Goal: Task Accomplishment & Management: Manage account settings

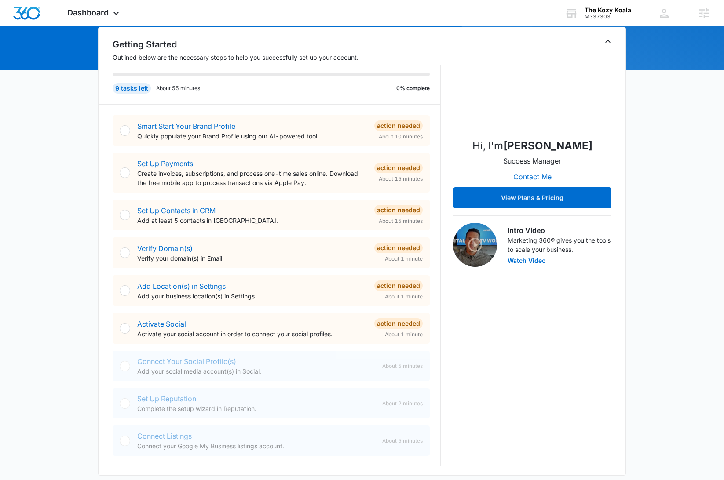
scroll to position [133, 0]
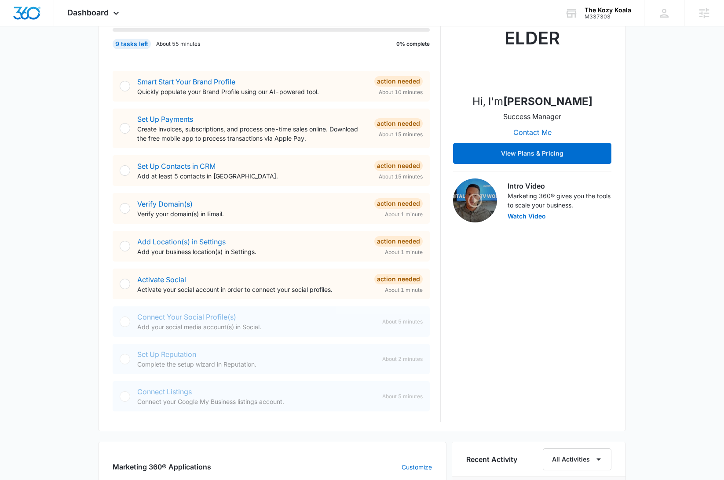
click at [183, 243] on link "Add Location(s) in Settings" at bounding box center [181, 241] width 88 height 9
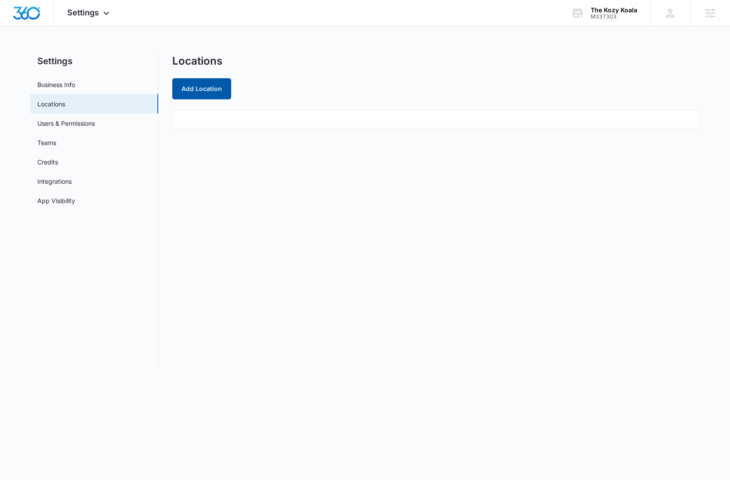
click at [210, 83] on button "Add Location" at bounding box center [201, 88] width 59 height 21
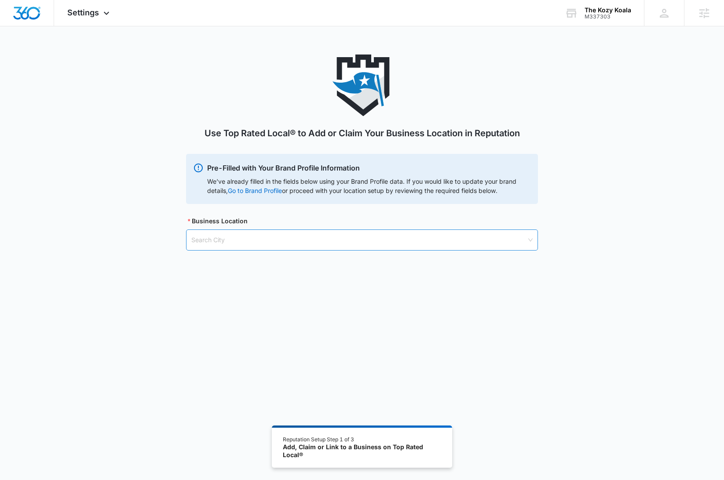
click at [305, 244] on input "search" at bounding box center [358, 240] width 335 height 20
type input "Mun"
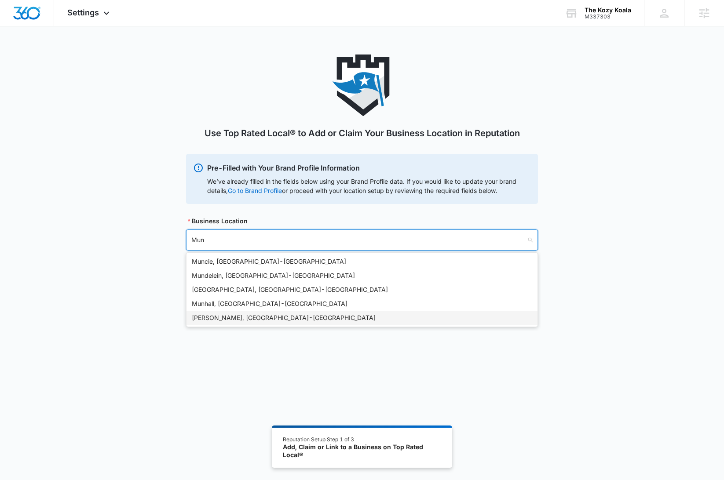
click at [209, 319] on div "Muncy, PA - USA" at bounding box center [362, 318] width 340 height 10
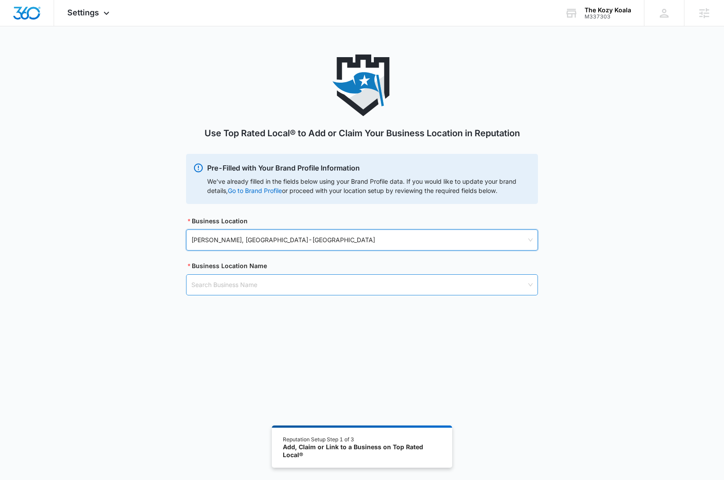
click at [281, 286] on input "search" at bounding box center [358, 285] width 335 height 20
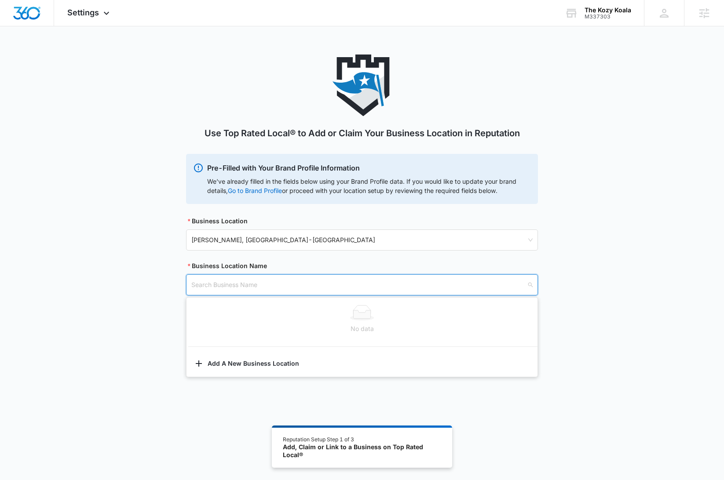
paste input "The Kozy Koala"
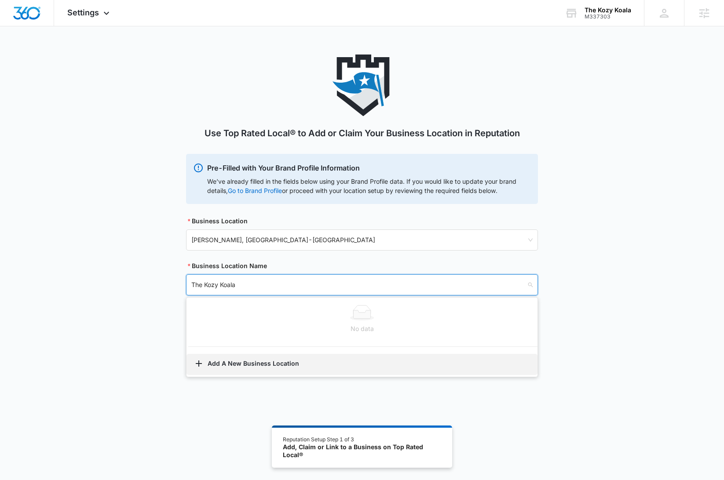
type input "The Kozy Koala"
click at [263, 362] on button "Add A New Business Location" at bounding box center [361, 364] width 351 height 21
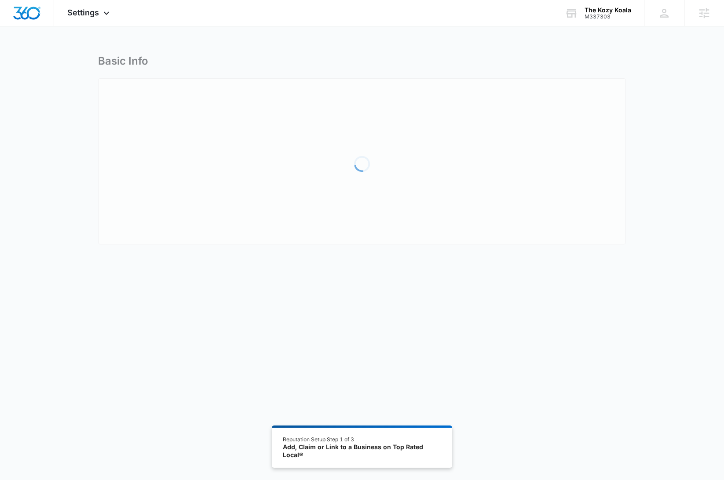
select select "Pennsylvania"
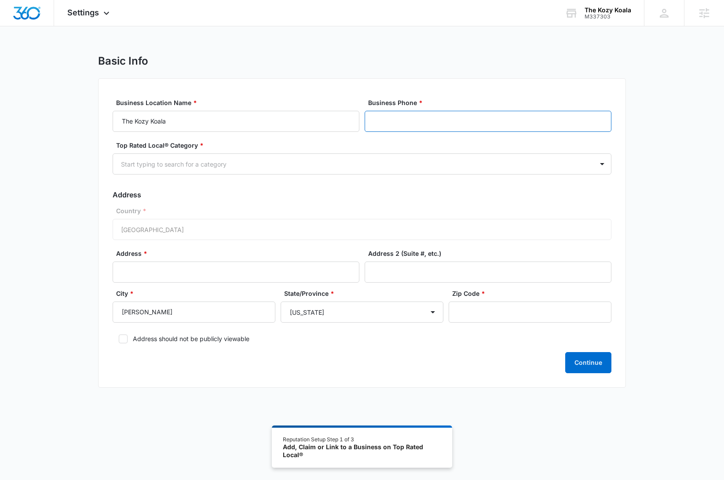
click at [398, 121] on input "Business Phone *" at bounding box center [488, 121] width 247 height 21
paste input "1 (570) 428-5680"
drag, startPoint x: 379, startPoint y: 121, endPoint x: 397, endPoint y: 134, distance: 22.1
click at [379, 121] on input "1 (570) 428-5680" at bounding box center [488, 121] width 247 height 21
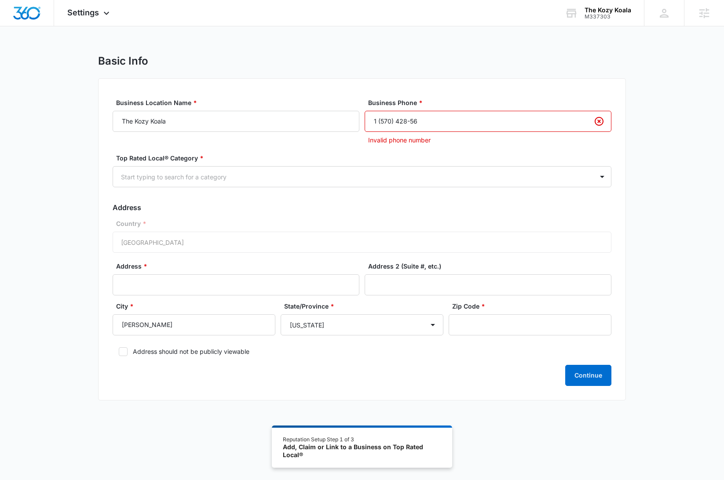
click at [422, 127] on input "1 (570) 428-56" at bounding box center [488, 121] width 247 height 21
click at [422, 126] on input "1 (570) 428-56" at bounding box center [488, 121] width 247 height 21
paste input "80"
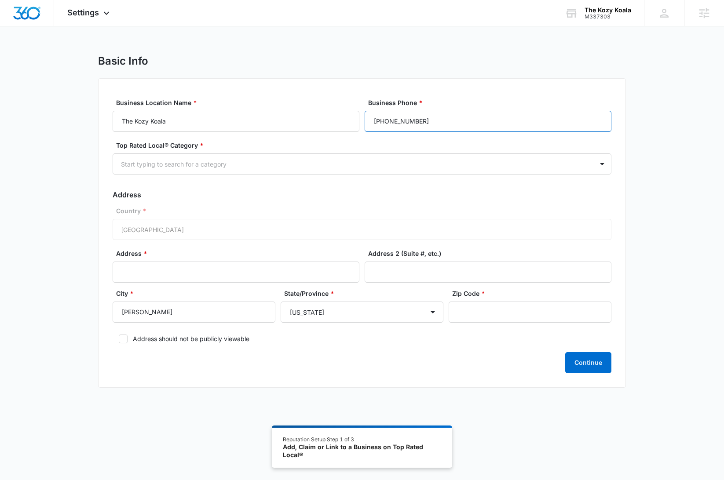
click at [379, 120] on input "1 (570) 428-5680" at bounding box center [488, 121] width 247 height 21
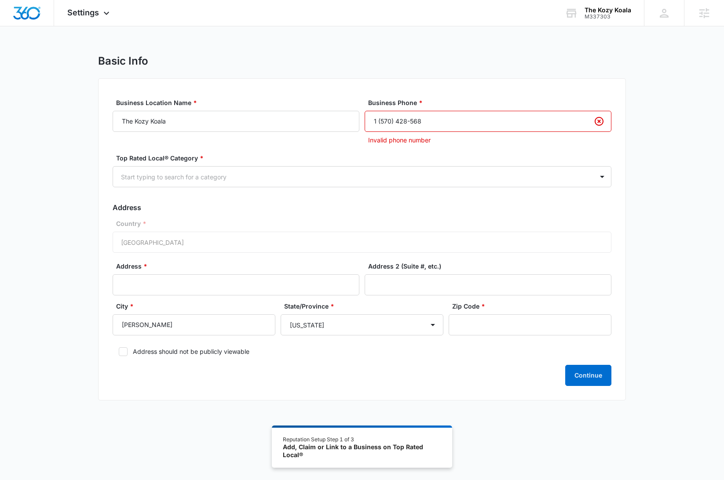
click at [410, 125] on input "1 (570) 428-568" at bounding box center [488, 121] width 247 height 21
paste input "0"
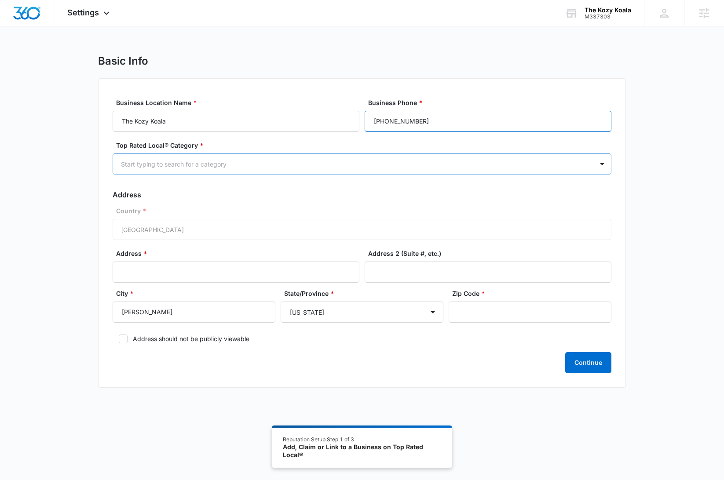
type input "1 (570) 428-5680"
click at [436, 170] on div "Start typing to search for a category" at bounding box center [353, 164] width 480 height 20
type input "ecom"
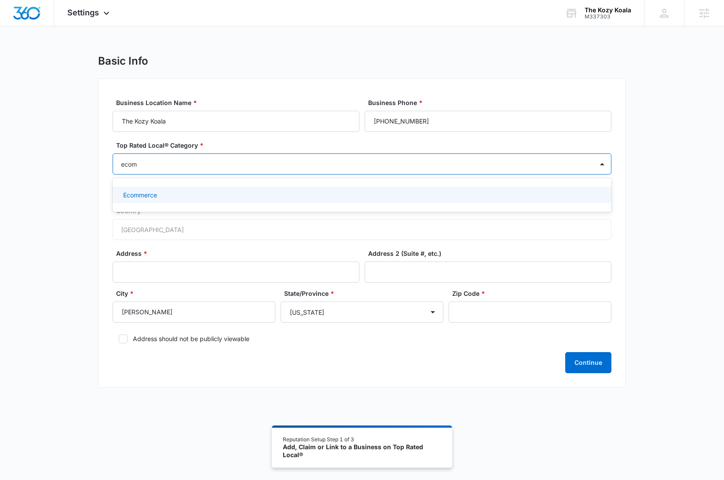
click at [186, 196] on div "Ecommerce" at bounding box center [361, 194] width 476 height 9
click at [123, 341] on icon at bounding box center [123, 340] width 8 height 8
click at [119, 341] on input "Address should not be publicly viewable" at bounding box center [116, 340] width 6 height 6
checkbox input "true"
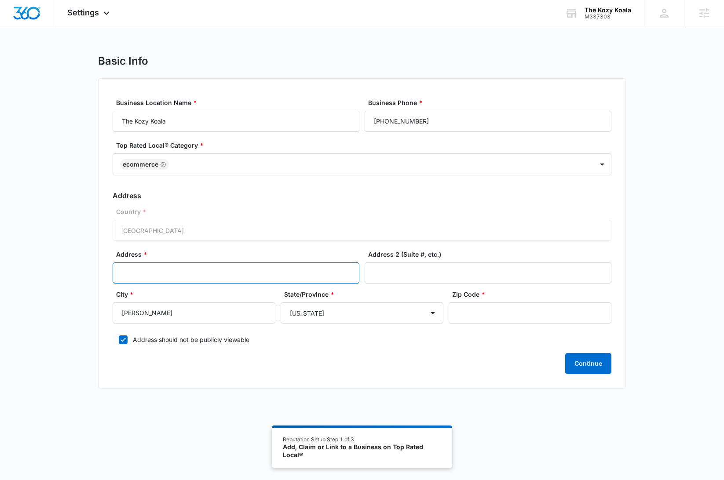
click at [255, 270] on input "Address *" at bounding box center [236, 273] width 247 height 21
paste input "1350 showers rd"
type input "1350 showers rd"
click at [482, 313] on input "Zip Code *" at bounding box center [530, 313] width 163 height 21
paste input "17756"
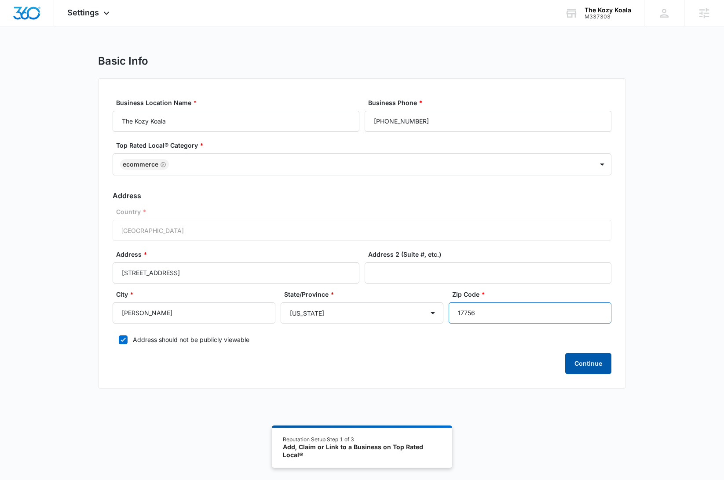
type input "17756"
click at [589, 369] on button "Continue" at bounding box center [588, 363] width 46 height 21
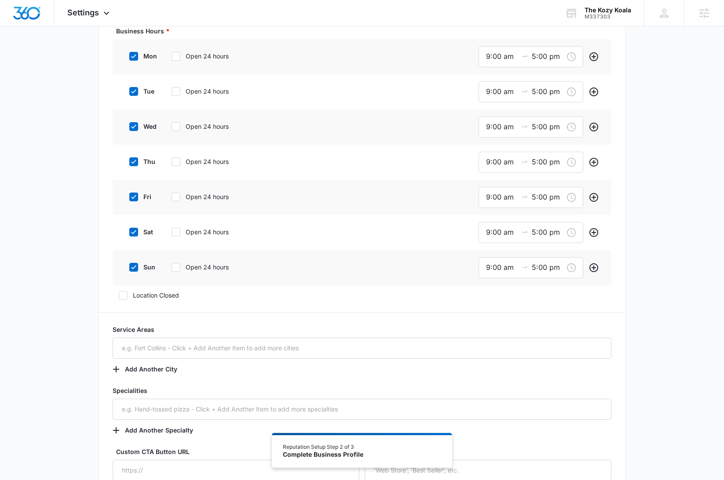
scroll to position [262, 0]
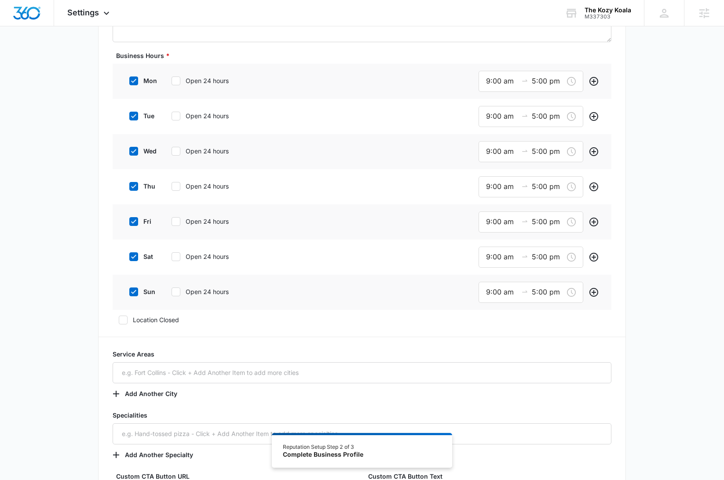
click at [176, 81] on icon at bounding box center [176, 81] width 8 height 8
click at [172, 81] on input "Open 24 hours" at bounding box center [168, 81] width 6 height 6
checkbox input "true"
click at [174, 117] on icon at bounding box center [176, 115] width 8 height 8
click at [172, 117] on input "Open 24 hours" at bounding box center [168, 115] width 6 height 6
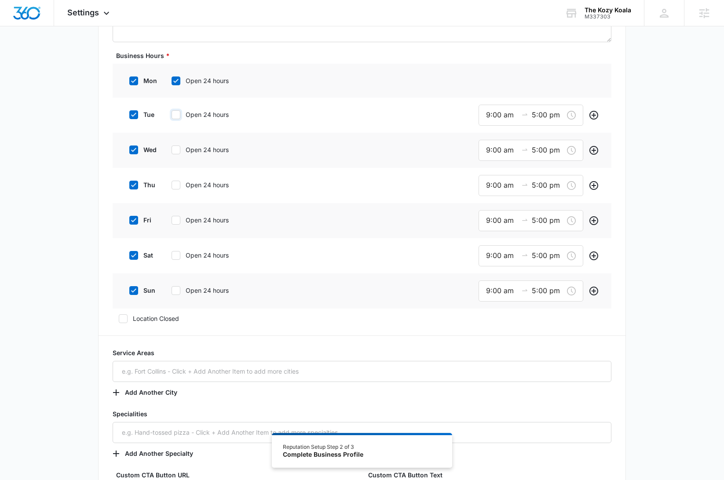
checkbox input "true"
drag, startPoint x: 177, startPoint y: 145, endPoint x: 175, endPoint y: 158, distance: 13.3
click at [177, 145] on icon at bounding box center [176, 149] width 8 height 8
click at [172, 146] on input "Open 24 hours" at bounding box center [168, 149] width 6 height 6
checkbox input "true"
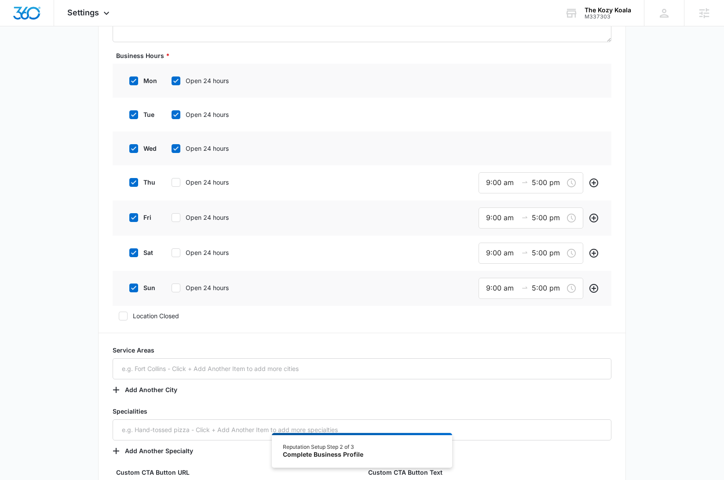
click at [176, 180] on icon at bounding box center [176, 183] width 8 height 8
click at [172, 180] on input "Open 24 hours" at bounding box center [168, 182] width 6 height 6
checkbox input "true"
click at [176, 217] on icon at bounding box center [175, 216] width 5 height 4
click at [172, 217] on input "Open 24 hours" at bounding box center [168, 216] width 6 height 6
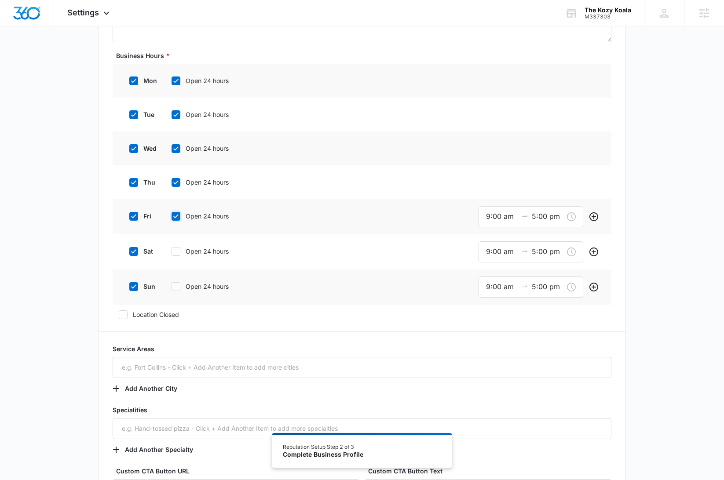
checkbox input "true"
click at [177, 250] on icon at bounding box center [176, 250] width 8 height 8
click at [172, 250] on input "Open 24 hours" at bounding box center [168, 250] width 6 height 6
checkbox input "true"
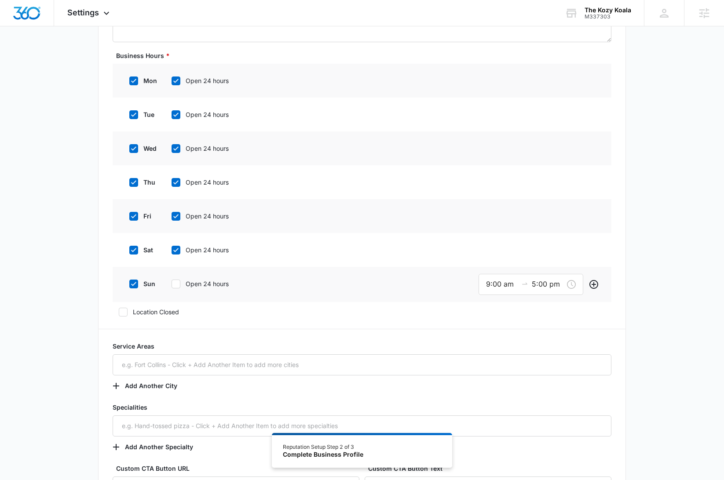
click at [177, 282] on icon at bounding box center [176, 284] width 8 height 8
click at [172, 282] on input "Open 24 hours" at bounding box center [168, 284] width 6 height 6
checkbox input "true"
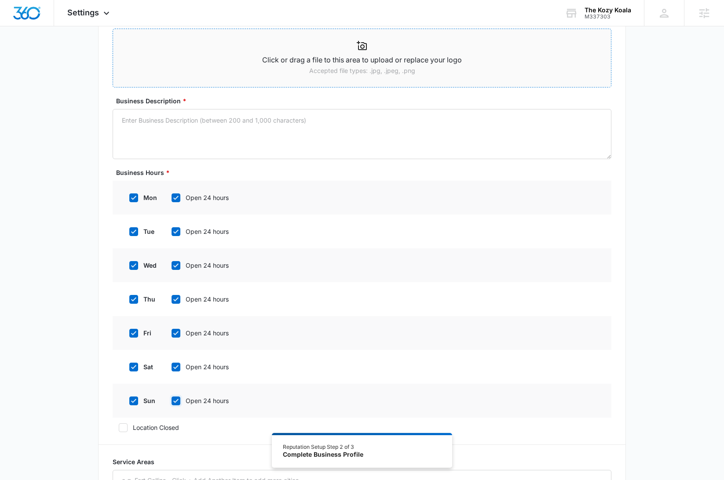
scroll to position [0, 0]
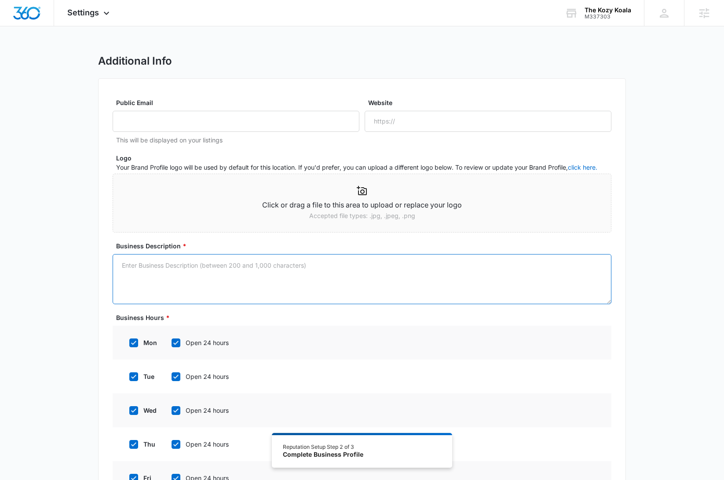
click at [376, 276] on textarea "Business Description *" at bounding box center [362, 279] width 499 height 50
paste textarea "At The Kozy Koala, we believe in the power of nature. That's why we’ve chosen b…"
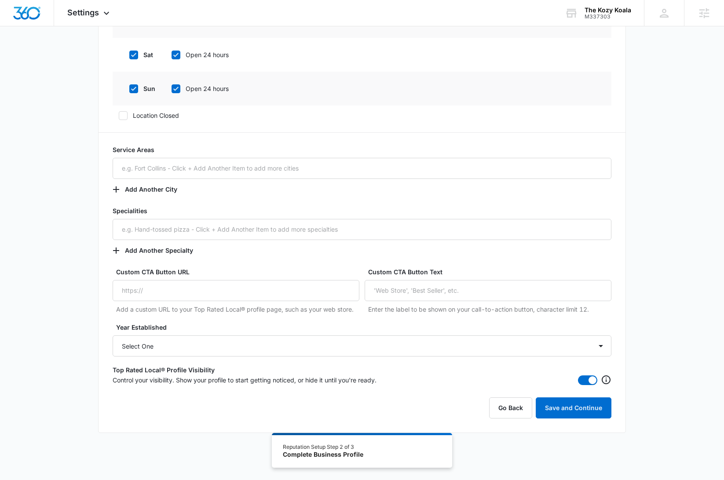
scroll to position [459, 0]
type textarea "At The Kozy Koala, we believe in the power of nature. That's why we’ve chosen b…"
click at [589, 380] on span at bounding box center [592, 379] width 8 height 8
click at [584, 380] on input "checkbox" at bounding box center [580, 377] width 6 height 6
checkbox input "false"
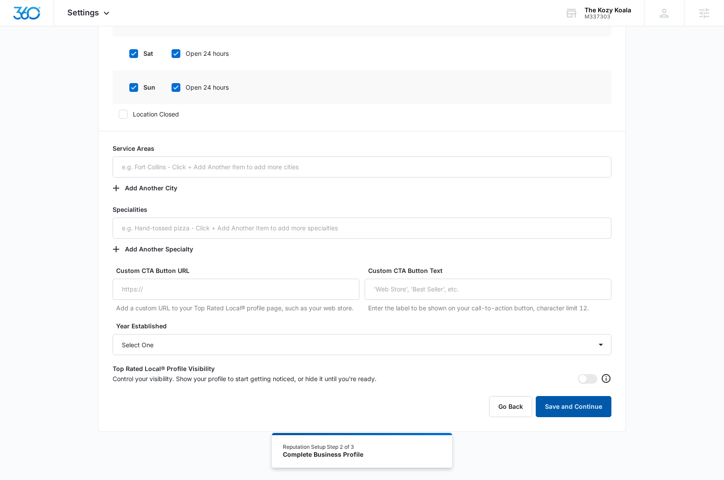
click at [600, 407] on button "Save and Continue" at bounding box center [574, 406] width 76 height 21
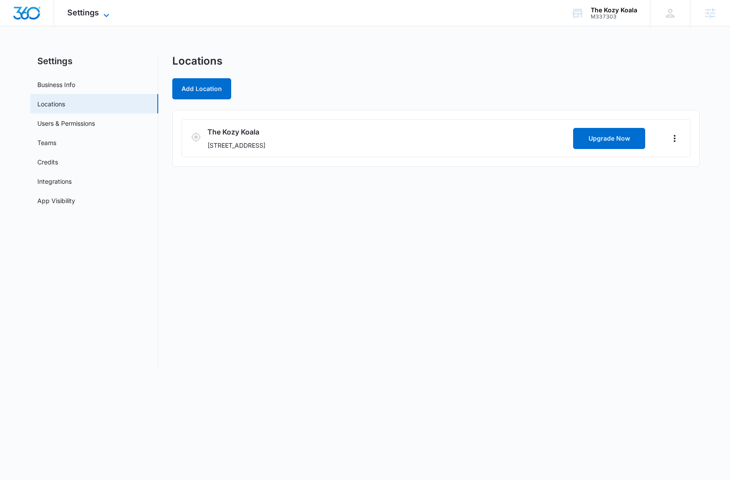
click at [70, 13] on span "Settings" at bounding box center [83, 12] width 32 height 9
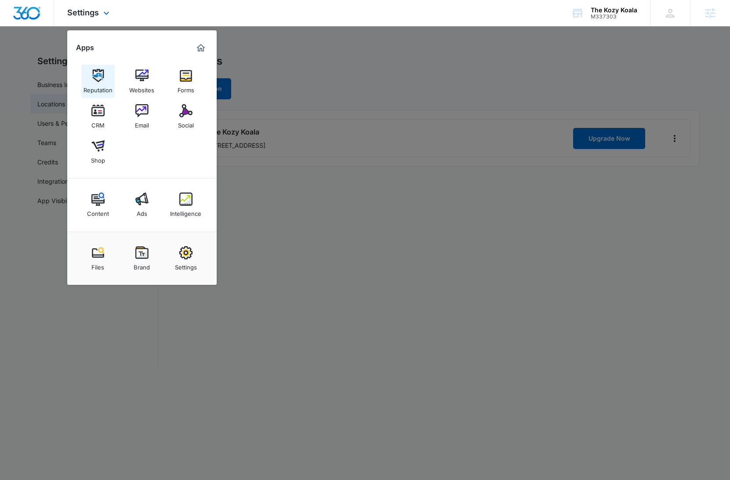
click at [108, 90] on div "Reputation" at bounding box center [98, 87] width 29 height 11
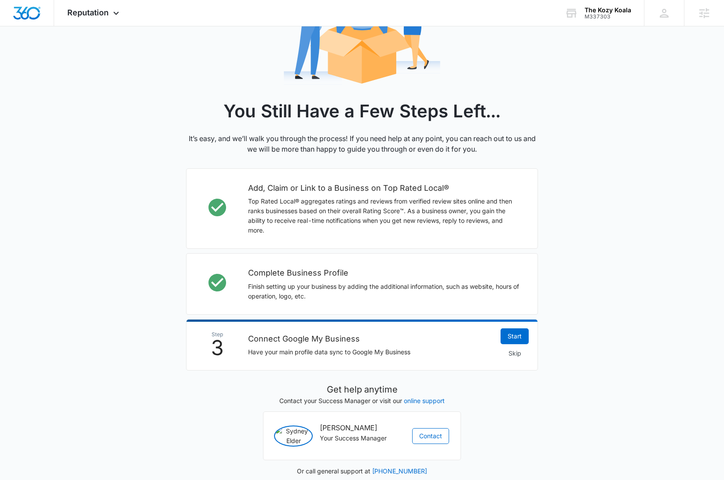
scroll to position [147, 0]
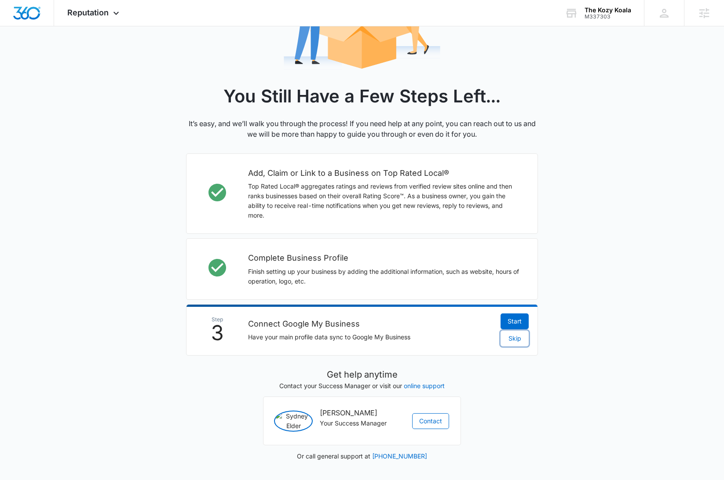
click at [513, 334] on span "Skip" at bounding box center [514, 339] width 13 height 10
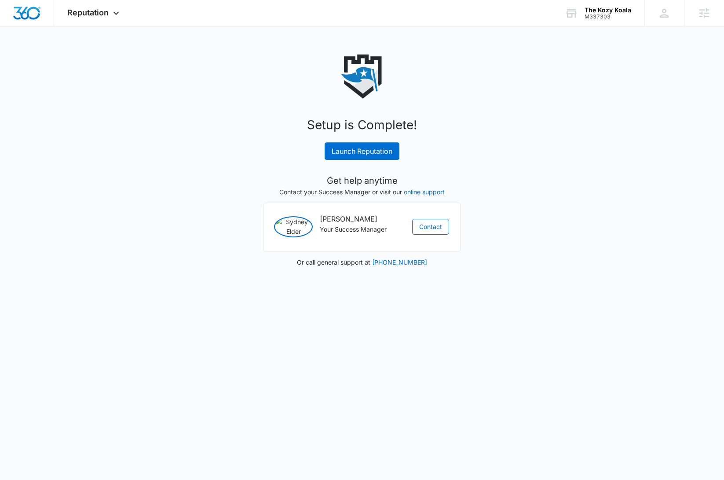
scroll to position [0, 0]
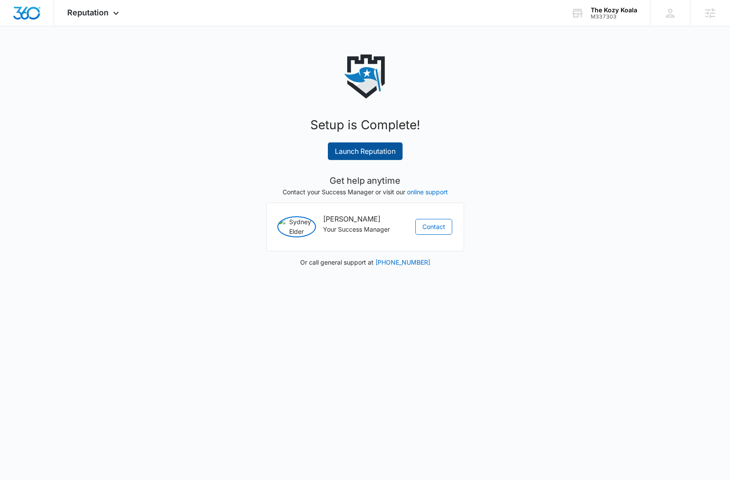
click at [383, 153] on link "Launch Reputation" at bounding box center [365, 151] width 75 height 18
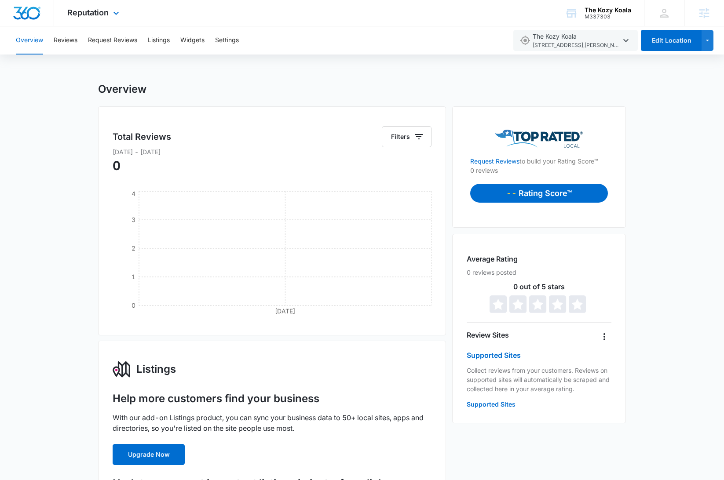
click at [24, 15] on img "Dashboard" at bounding box center [27, 13] width 28 height 13
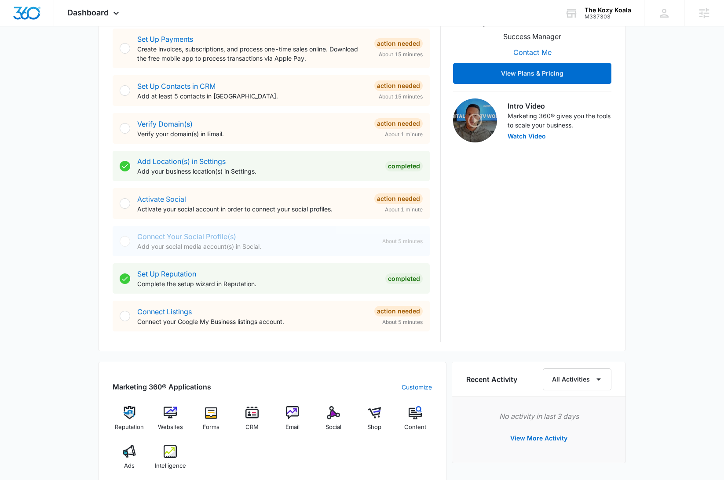
scroll to position [212, 0]
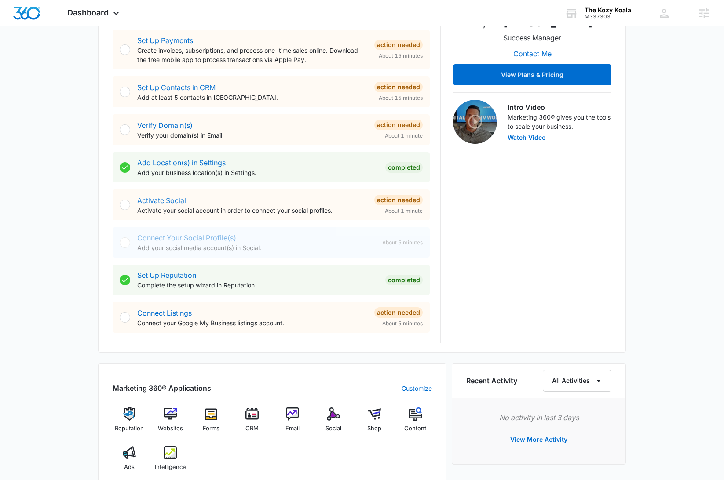
click at [168, 201] on link "Activate Social" at bounding box center [161, 200] width 49 height 9
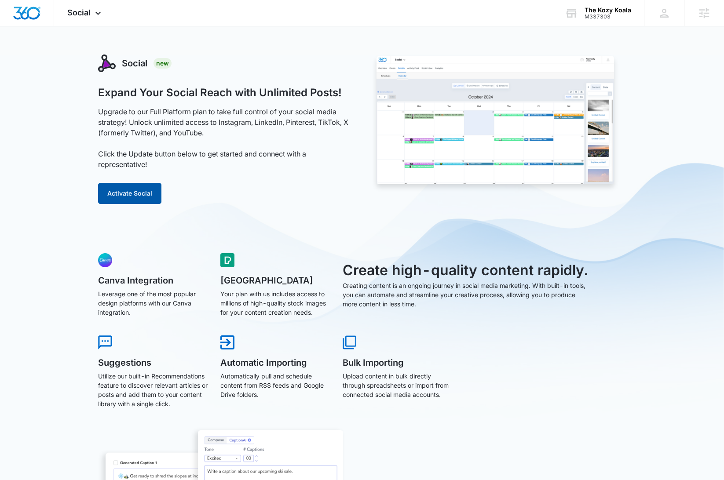
click at [136, 197] on button "Activate Social" at bounding box center [129, 193] width 63 height 21
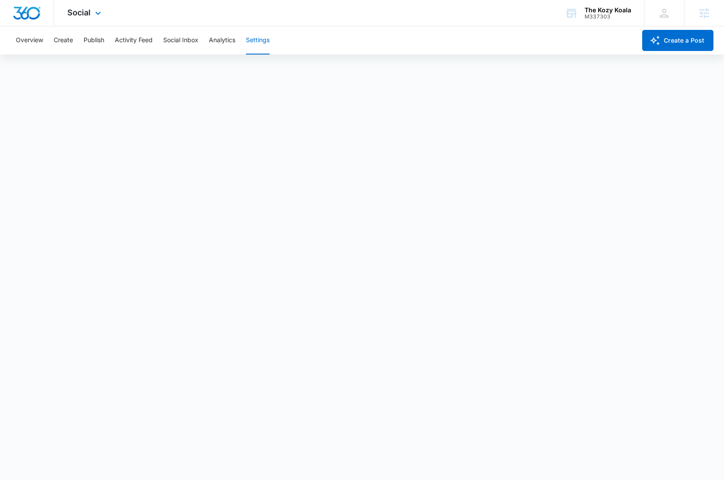
click at [27, 17] on img "Dashboard" at bounding box center [27, 13] width 28 height 13
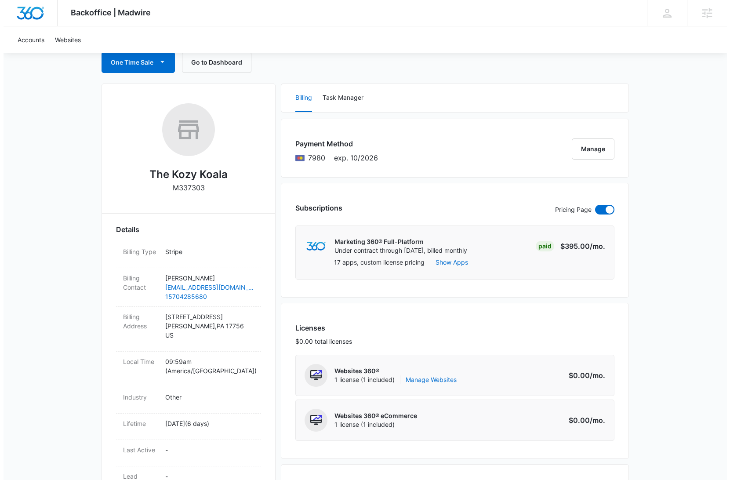
scroll to position [147, 0]
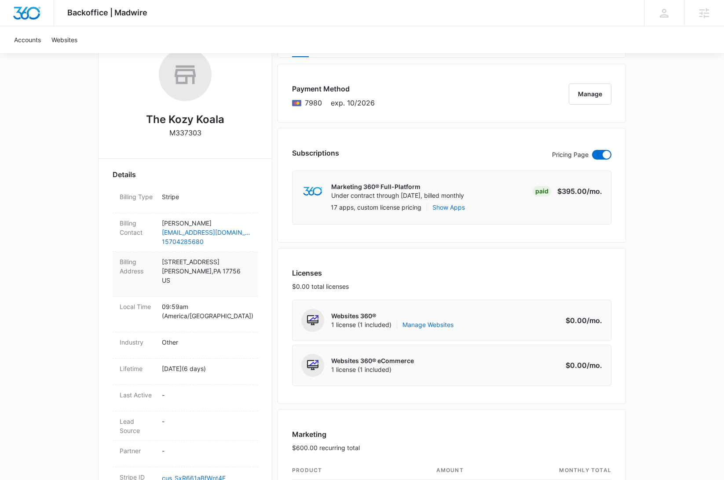
click at [192, 263] on p "1350 showers rd Muncy , PA 17756 US" at bounding box center [206, 271] width 89 height 28
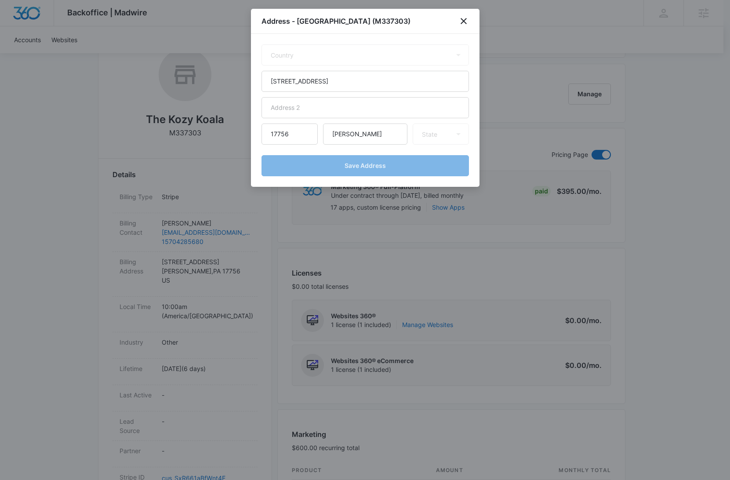
select select "US"
select select "PA"
click at [303, 79] on input "[STREET_ADDRESS]" at bounding box center [366, 81] width 208 height 21
click at [303, 79] on input "1350 showers rd" at bounding box center [366, 81] width 208 height 21
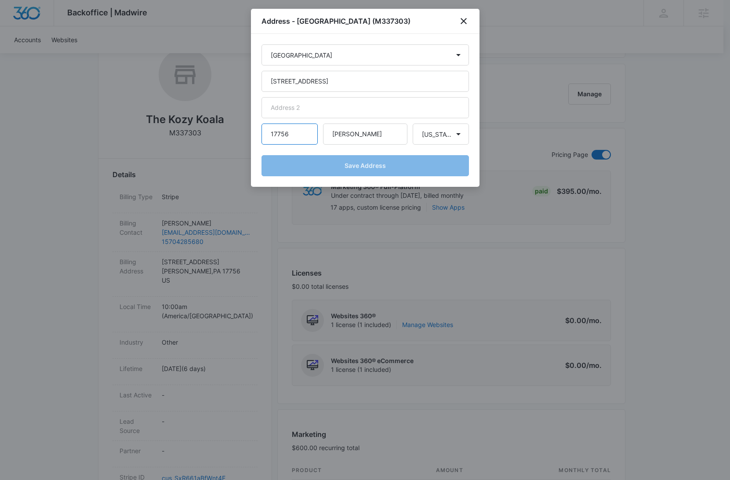
click at [277, 135] on input "17756" at bounding box center [290, 134] width 56 height 21
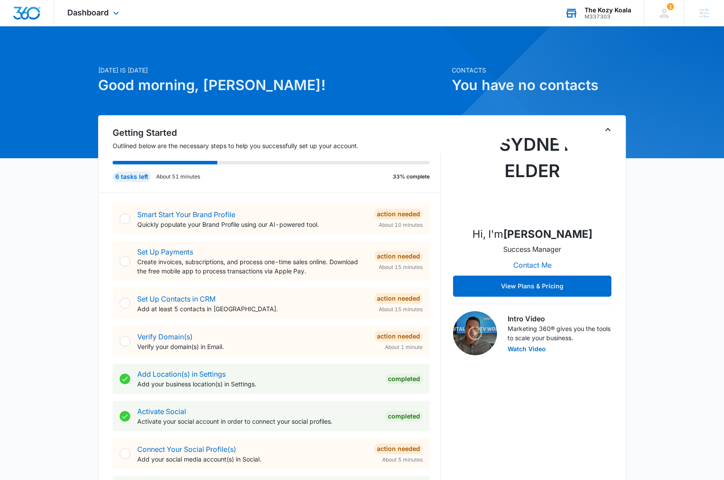
click at [601, 14] on div "M337303" at bounding box center [607, 17] width 47 height 6
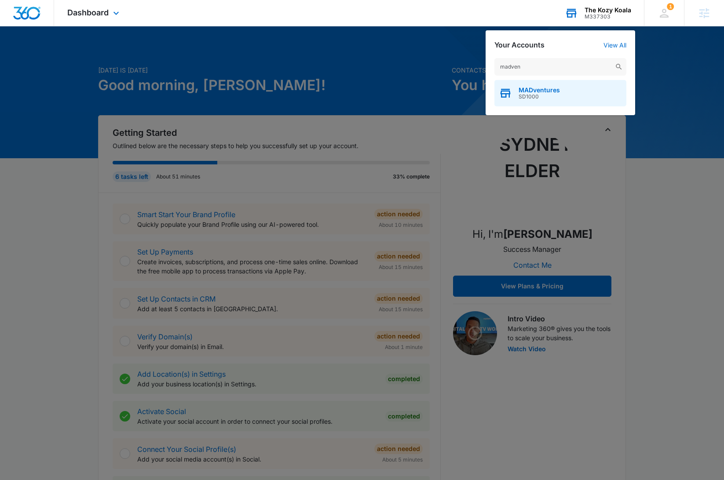
type input "madven"
click at [537, 99] on span "SD1000" at bounding box center [538, 97] width 41 height 6
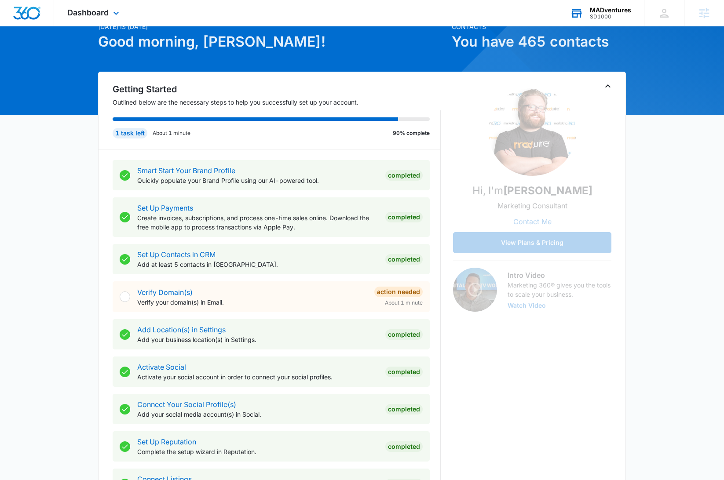
scroll to position [408, 0]
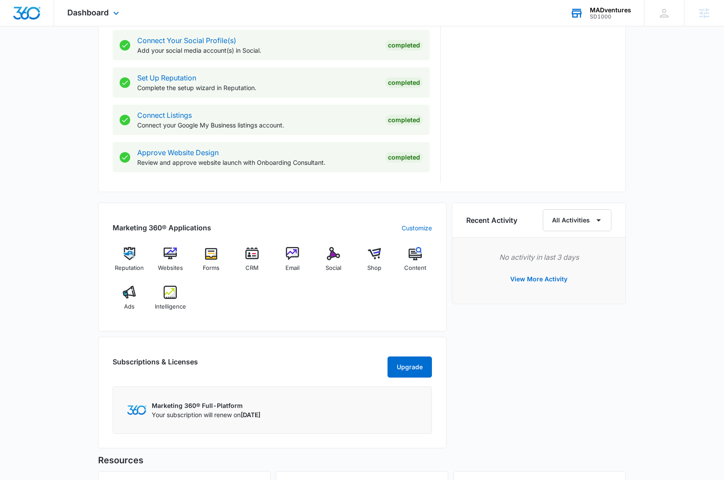
click at [82, 294] on div "Today is Friday, September 5th Good morning, Rachel! Contacts You have 465 cont…" at bounding box center [362, 123] width 724 height 987
click at [68, 267] on div "Today is Friday, September 5th Good morning, Rachel! Contacts You have 465 cont…" at bounding box center [362, 123] width 724 height 987
click at [95, 288] on div "Today is Friday, September 5th Good morning, Rachel! Contacts You have 465 cont…" at bounding box center [362, 123] width 724 height 987
click at [122, 261] on div "Reputation" at bounding box center [130, 263] width 34 height 32
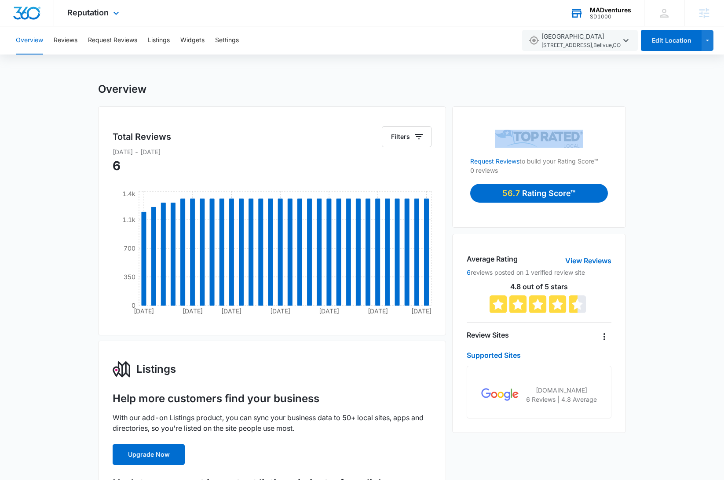
drag, startPoint x: 589, startPoint y: 148, endPoint x: 484, endPoint y: 133, distance: 106.2
click at [485, 133] on div "Request Reviews to build your Rating Score™ 0 reviews 56.7 Rating Score™" at bounding box center [539, 172] width 138 height 84
click at [233, 41] on button "Settings" at bounding box center [227, 40] width 24 height 28
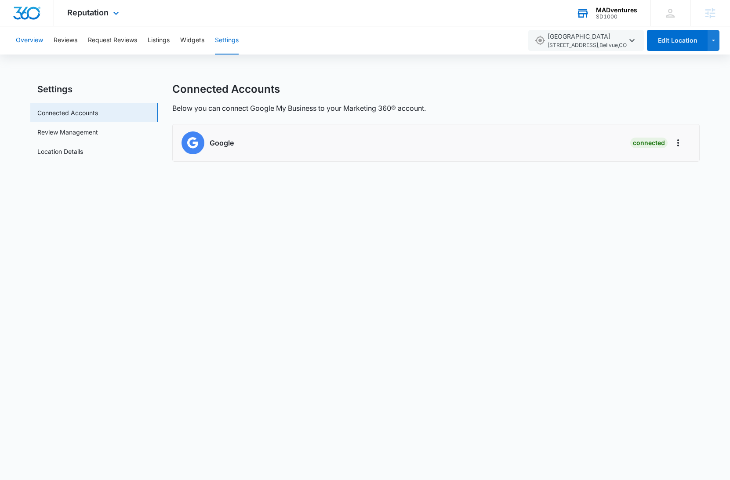
click at [23, 42] on button "Overview" at bounding box center [29, 40] width 27 height 28
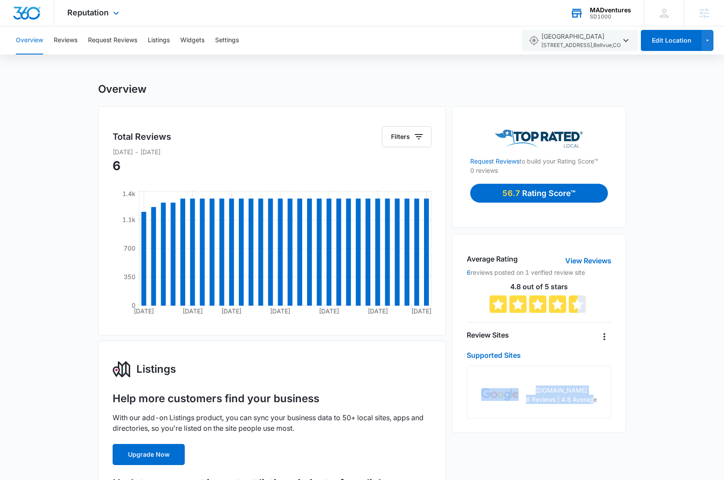
drag, startPoint x: 591, startPoint y: 398, endPoint x: 487, endPoint y: 384, distance: 105.1
click at [486, 384] on div "google.com 6 Reviews | 4.8 Average" at bounding box center [539, 392] width 145 height 53
click at [542, 392] on p "google.com" at bounding box center [561, 390] width 71 height 9
drag, startPoint x: 601, startPoint y: 404, endPoint x: 551, endPoint y: 402, distance: 49.7
click at [551, 402] on div "google.com 6 Reviews | 4.8 Average" at bounding box center [539, 392] width 145 height 53
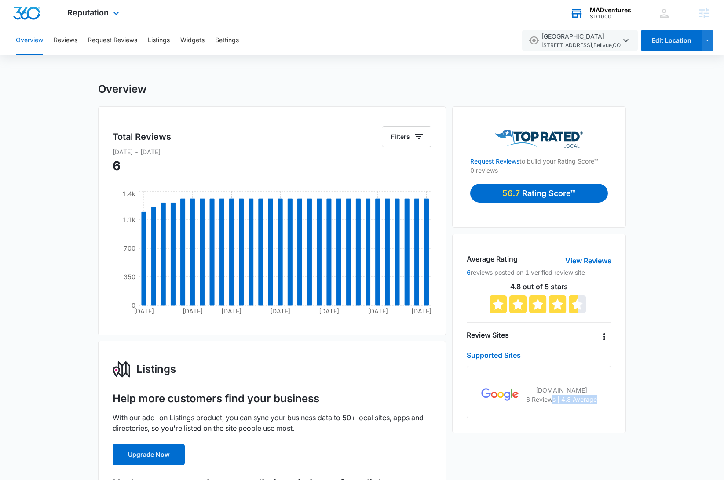
click at [551, 402] on p "6 Reviews | 4.8 Average" at bounding box center [561, 399] width 71 height 9
click at [91, 7] on div "Reputation Apps Reputation Websites Forms CRM Email Social Shop Content Ads Int…" at bounding box center [94, 13] width 80 height 26
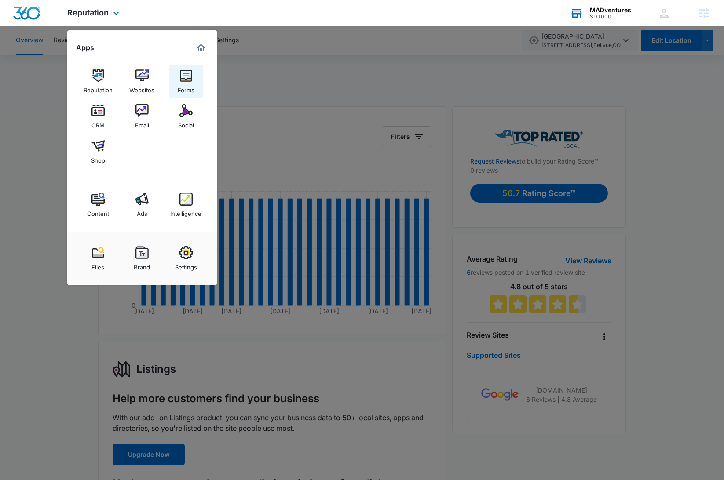
click at [175, 77] on link "Forms" at bounding box center [185, 81] width 33 height 33
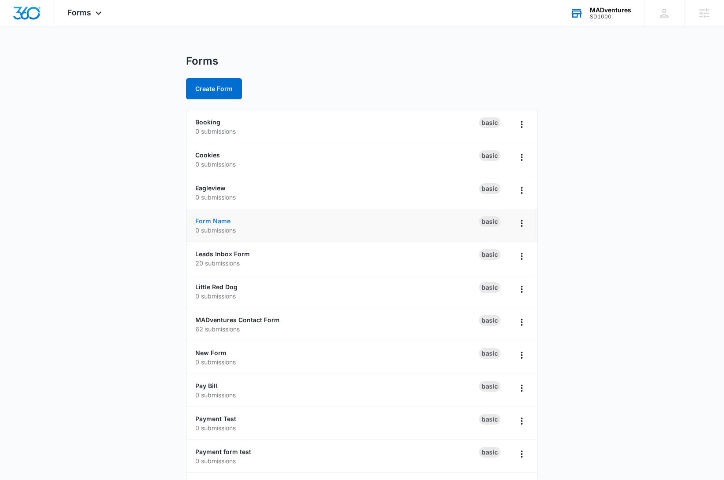
click at [217, 219] on link "Form Name" at bounding box center [212, 220] width 35 height 7
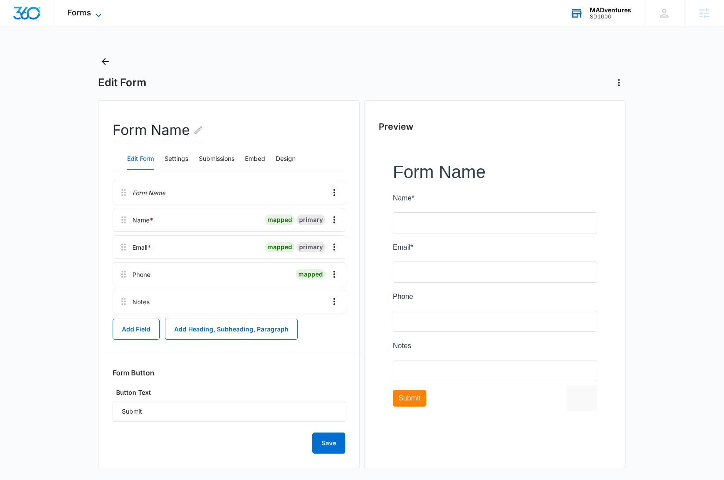
click at [88, 17] on span "Forms" at bounding box center [79, 12] width 24 height 9
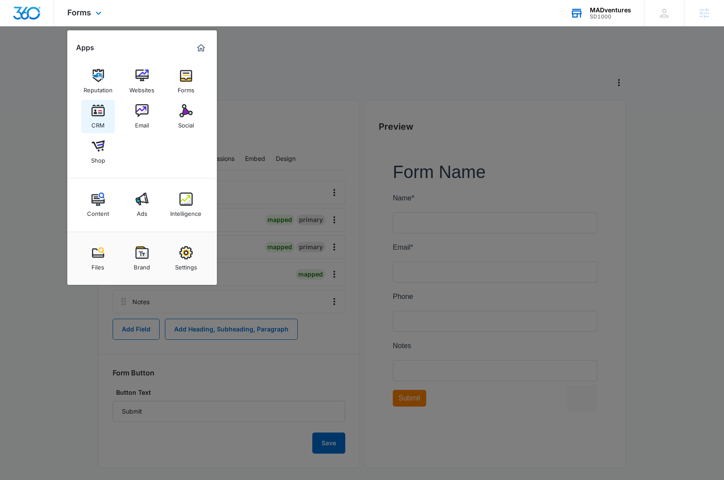
click at [107, 124] on link "CRM" at bounding box center [97, 116] width 33 height 33
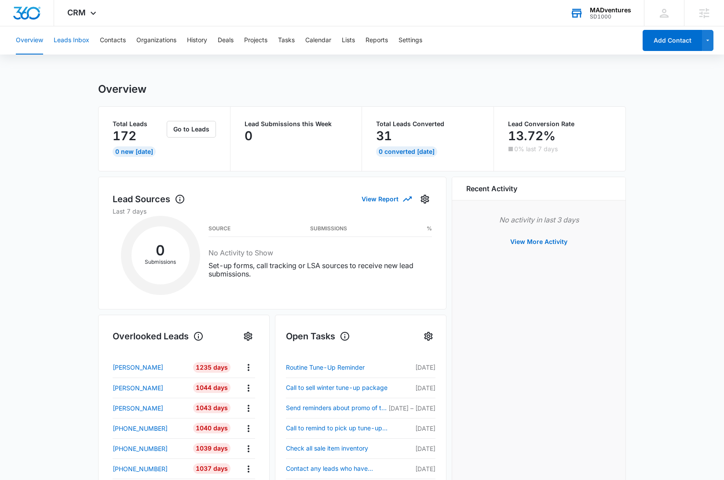
click at [73, 39] on button "Leads Inbox" at bounding box center [72, 40] width 36 height 28
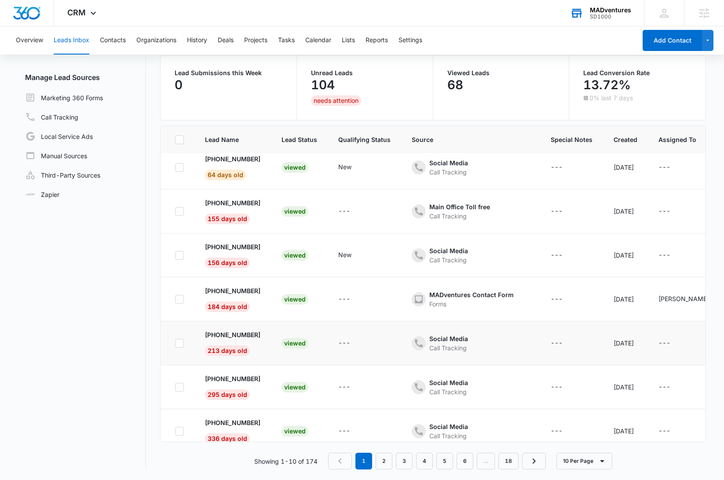
scroll to position [141, 0]
click at [111, 44] on button "Contacts" at bounding box center [113, 40] width 26 height 28
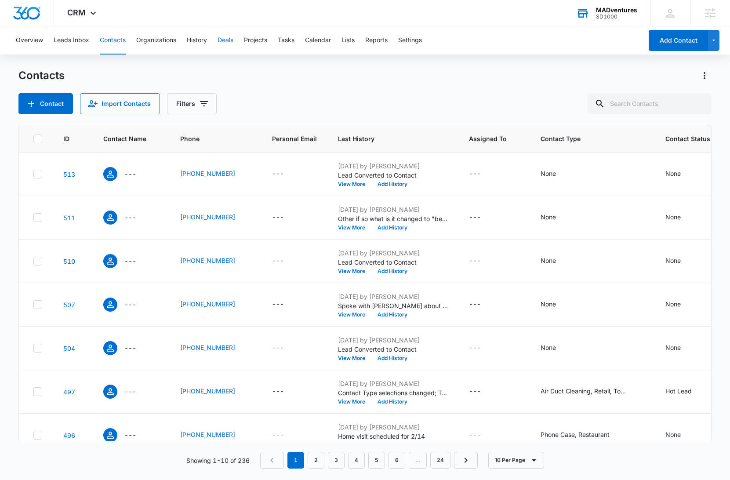
click at [229, 46] on button "Deals" at bounding box center [226, 40] width 16 height 28
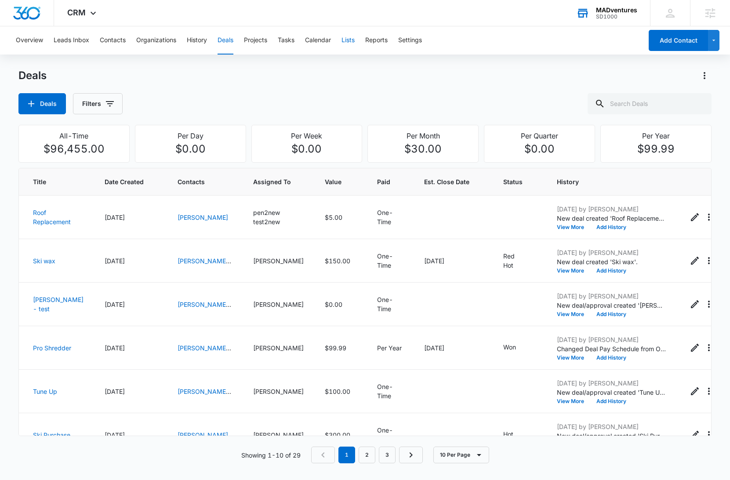
click at [350, 37] on button "Lists" at bounding box center [348, 40] width 13 height 28
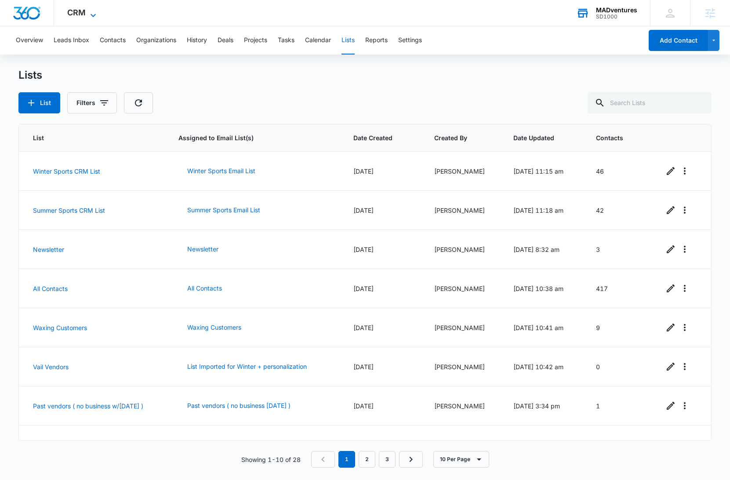
click at [77, 8] on span "CRM" at bounding box center [76, 12] width 18 height 9
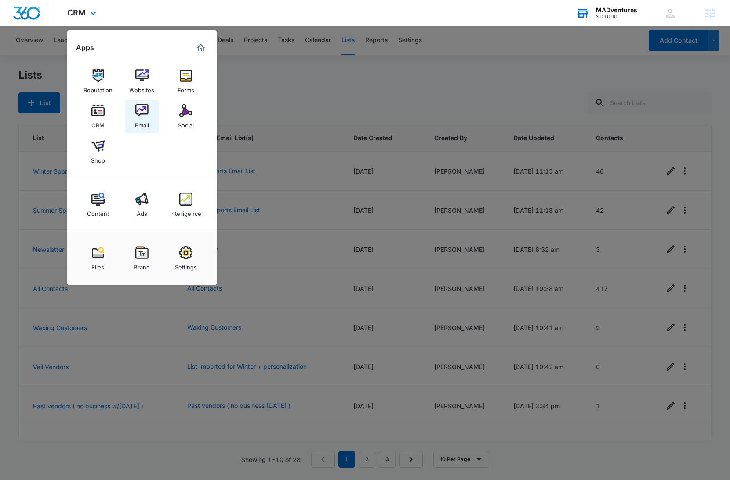
click at [140, 114] on img at bounding box center [141, 110] width 13 height 13
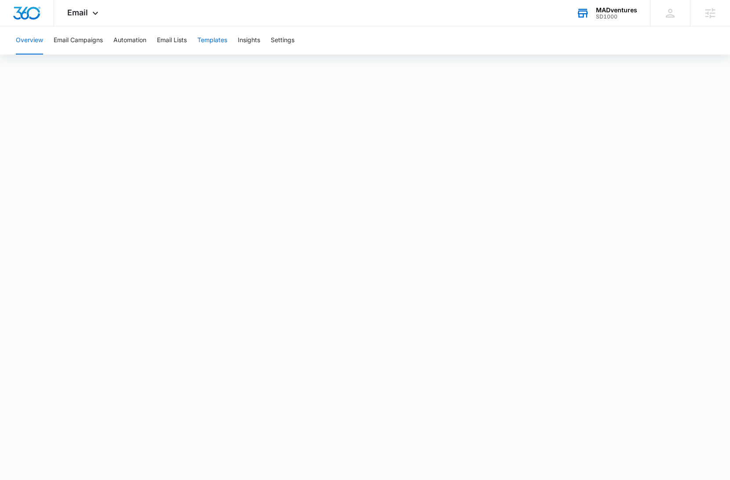
click at [214, 47] on button "Templates" at bounding box center [212, 40] width 30 height 28
click at [81, 6] on div "Email Apps Reputation Websites Forms CRM Email Social Shop Content Ads Intellig…" at bounding box center [84, 13] width 60 height 26
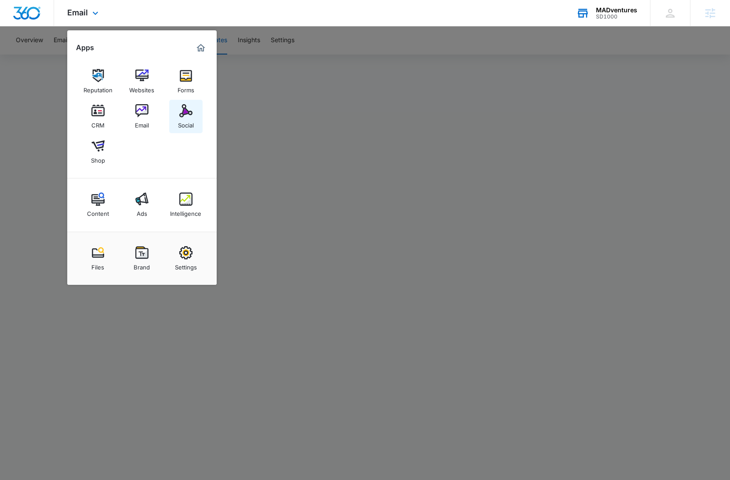
click at [190, 119] on div "Social" at bounding box center [186, 122] width 16 height 11
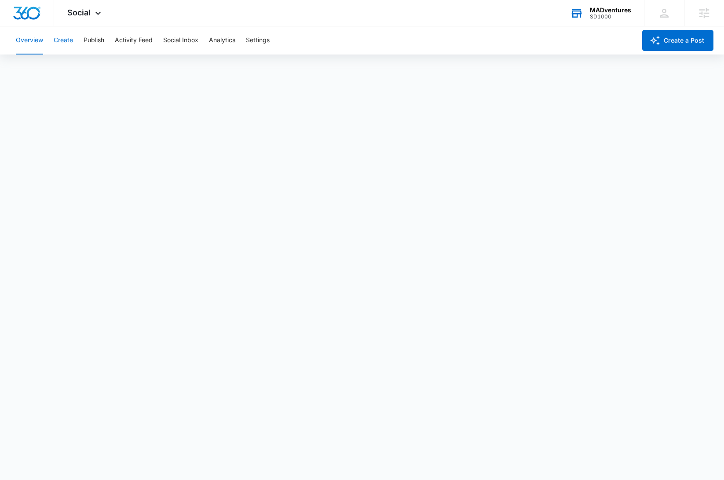
click at [68, 42] on button "Create" at bounding box center [63, 40] width 19 height 28
click at [100, 40] on button "Publish" at bounding box center [94, 40] width 21 height 28
click at [131, 40] on button "Activity Feed" at bounding box center [134, 40] width 38 height 28
click at [83, 70] on button "Direct Messages" at bounding box center [88, 67] width 48 height 25
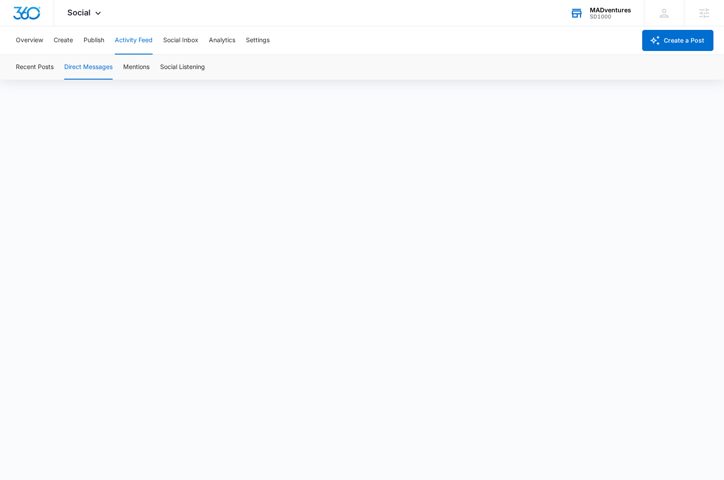
click at [163, 27] on div "Overview Create Publish Activity Feed Social Inbox Analytics Settings" at bounding box center [323, 40] width 625 height 28
click at [181, 38] on button "Social Inbox" at bounding box center [180, 40] width 35 height 28
click at [82, 18] on div "Social Apps Reputation Websites Forms CRM Email Social Shop Content Ads Intelli…" at bounding box center [85, 13] width 62 height 26
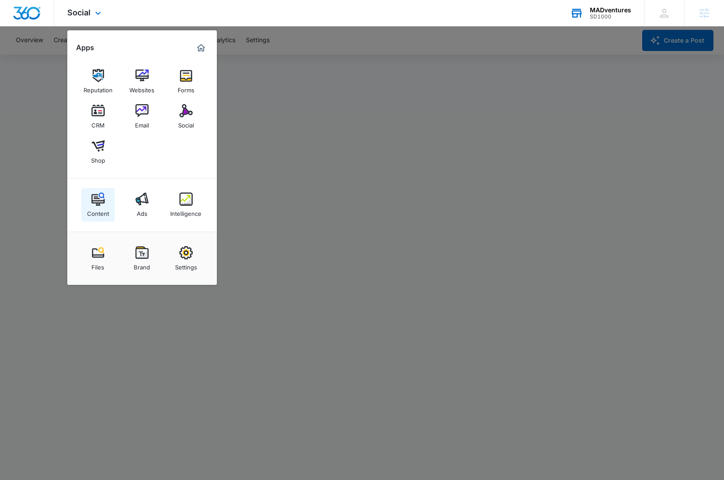
click at [100, 204] on img at bounding box center [97, 199] width 13 height 13
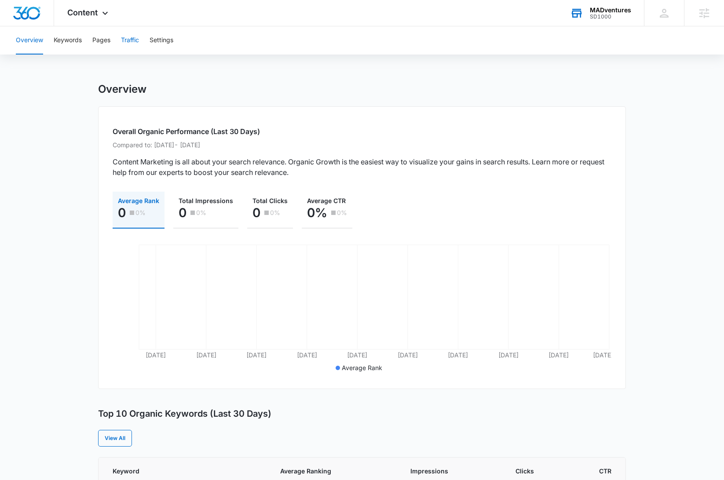
click at [137, 44] on button "Traffic" at bounding box center [130, 40] width 18 height 28
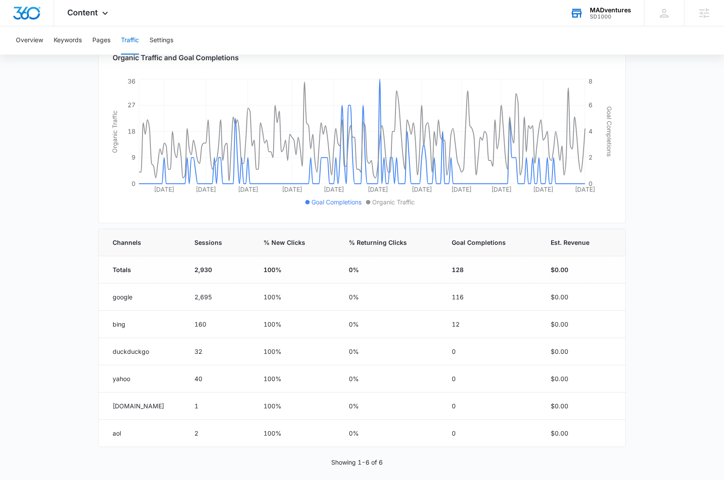
scroll to position [136, 0]
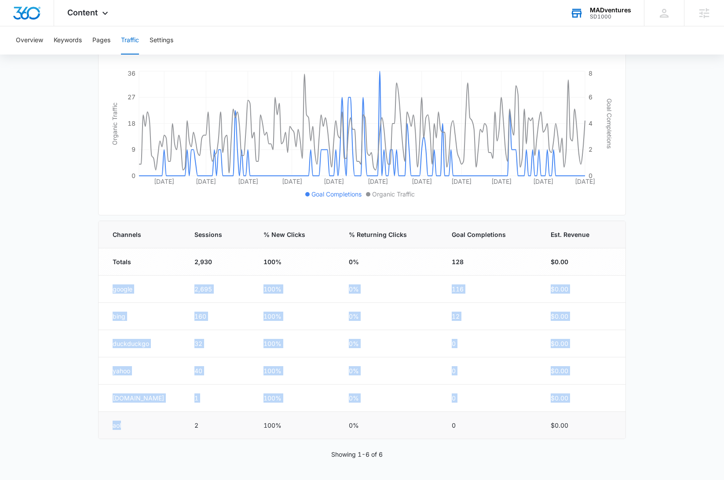
drag, startPoint x: 103, startPoint y: 281, endPoint x: 136, endPoint y: 428, distance: 150.5
click at [136, 428] on tbody "Totals 2,930 100% 0% 128 $0.00 google 2,695 100% 0% 116 $0.00 bing 160 100% 0% …" at bounding box center [362, 343] width 527 height 191
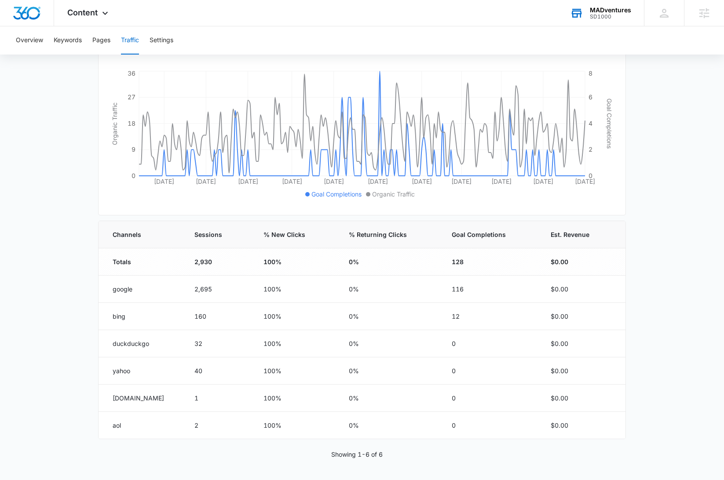
click at [59, 239] on main "Traffic Traffic information data helps you understand how many people visit you…" at bounding box center [362, 213] width 724 height 534
click at [65, 44] on button "Keywords" at bounding box center [68, 40] width 28 height 28
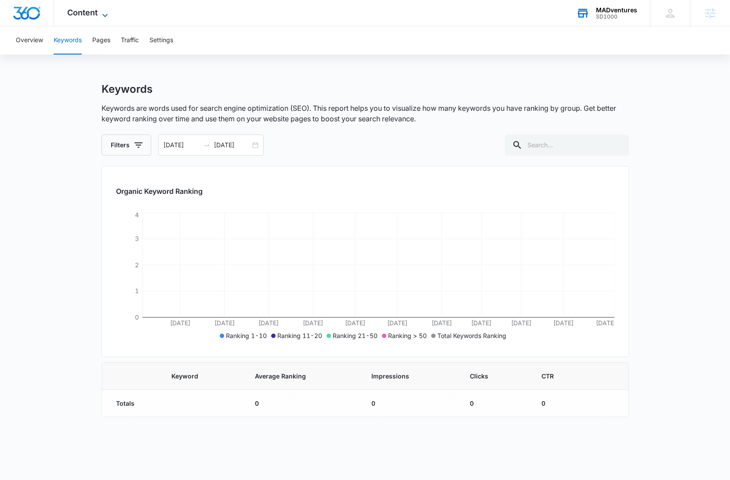
click at [100, 17] on icon at bounding box center [105, 15] width 11 height 11
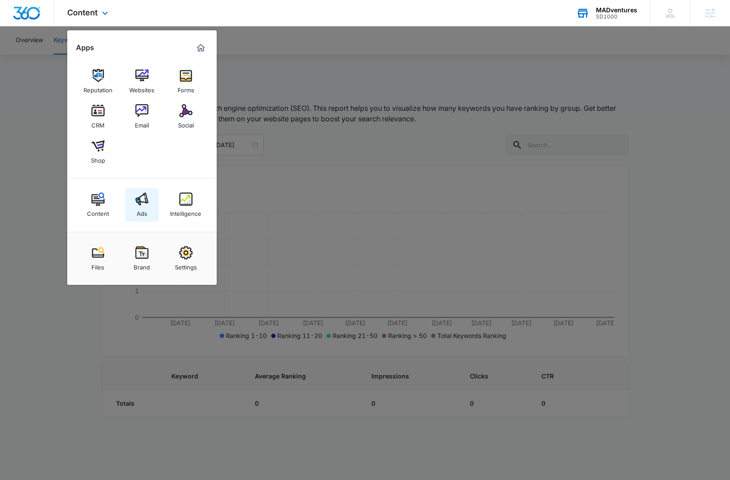
click at [139, 215] on div "Ads" at bounding box center [142, 211] width 11 height 11
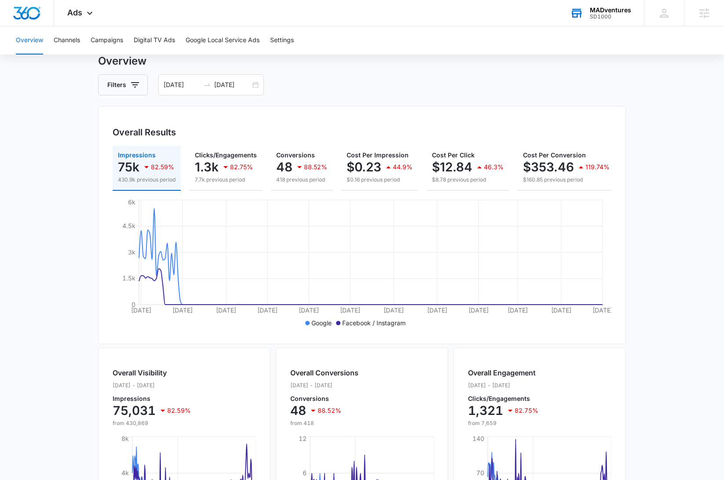
scroll to position [22, 0]
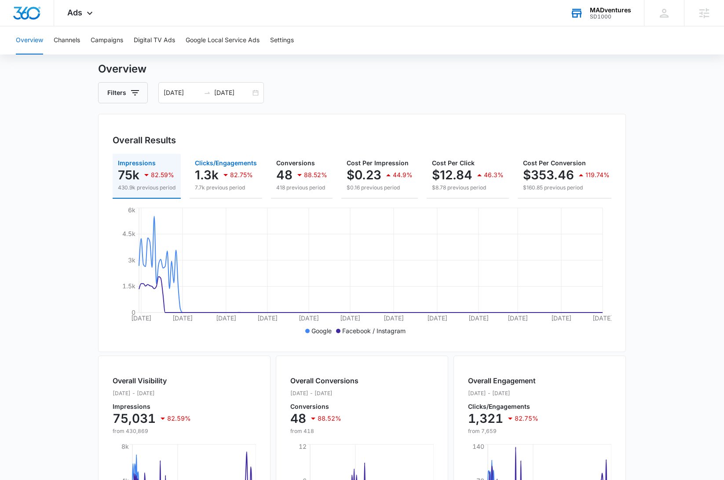
click at [209, 179] on p "1.3k" at bounding box center [207, 175] width 24 height 14
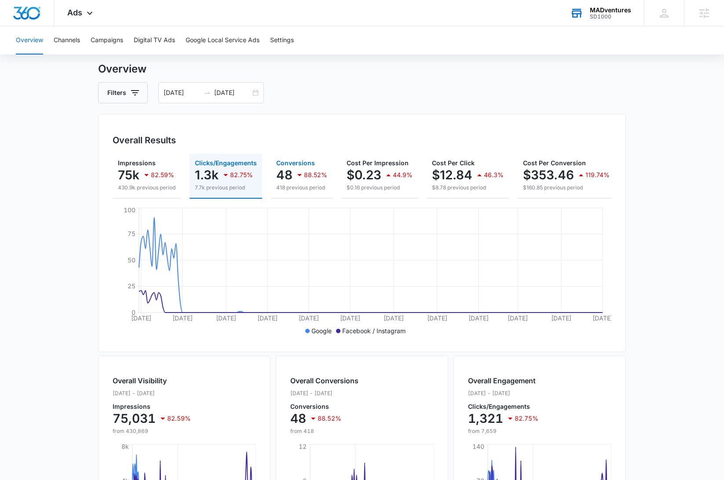
click at [286, 174] on p "48" at bounding box center [284, 175] width 16 height 14
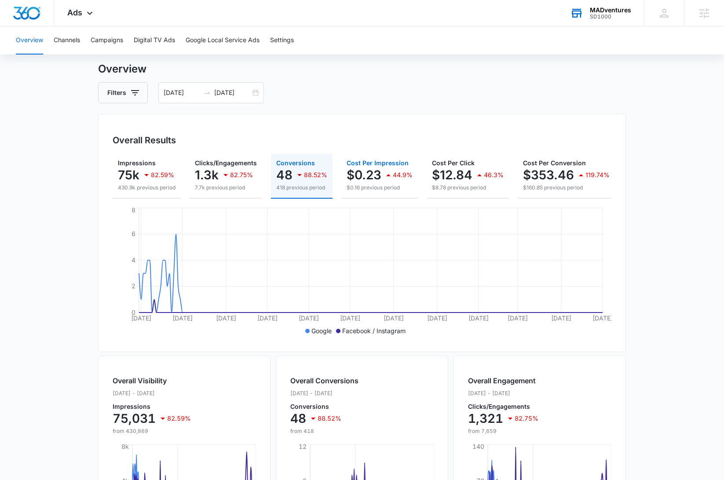
click at [373, 187] on p "$0.16 previous period" at bounding box center [380, 188] width 66 height 8
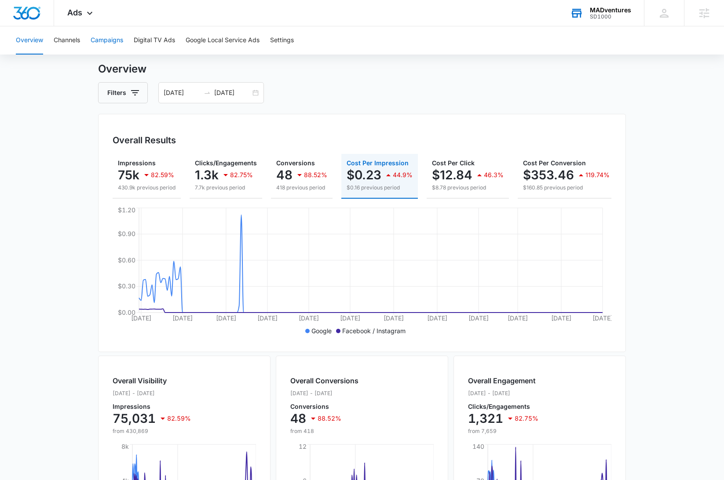
click at [102, 39] on button "Campaigns" at bounding box center [107, 40] width 33 height 28
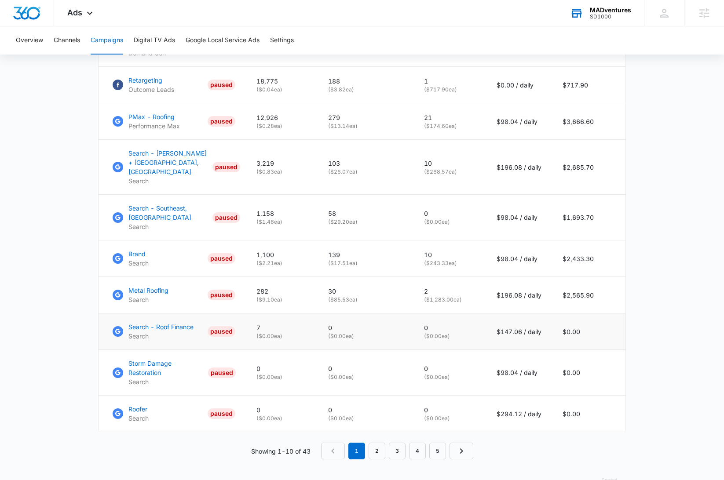
scroll to position [471, 0]
click at [142, 404] on p "Roofer" at bounding box center [138, 408] width 20 height 9
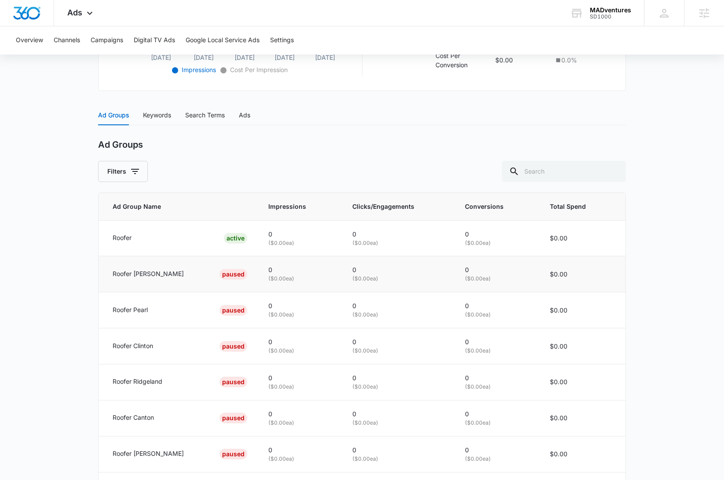
scroll to position [309, 0]
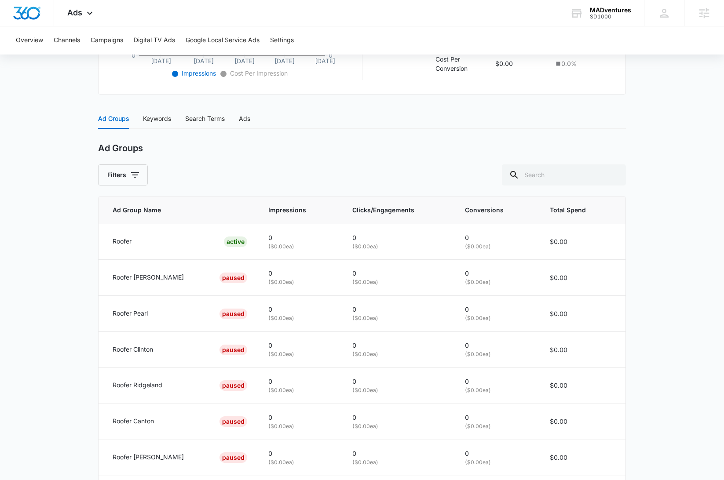
click at [255, 116] on div "Ad Groups Keywords Search Terms Ads" at bounding box center [362, 119] width 528 height 20
click at [249, 117] on div "Ads" at bounding box center [244, 119] width 11 height 10
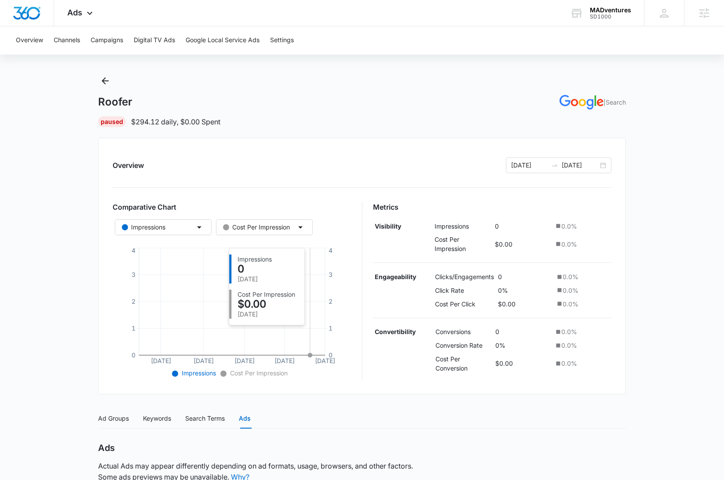
scroll to position [0, 0]
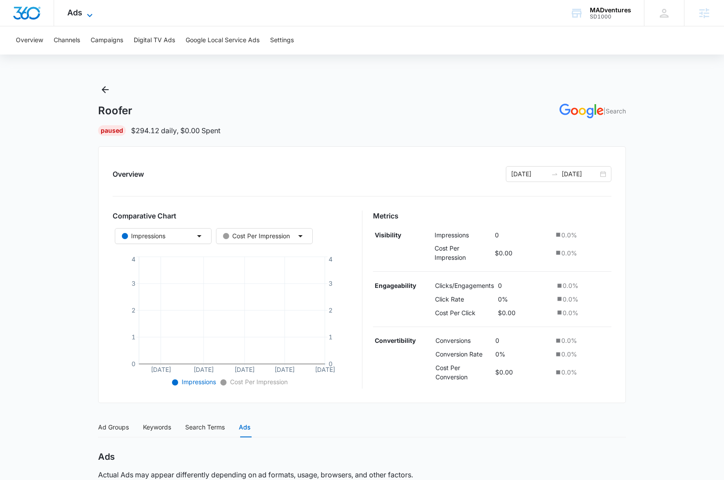
click at [90, 7] on div "Ads Apps Reputation Websites Forms CRM Email Social Shop Content Ads Intelligen…" at bounding box center [81, 13] width 54 height 26
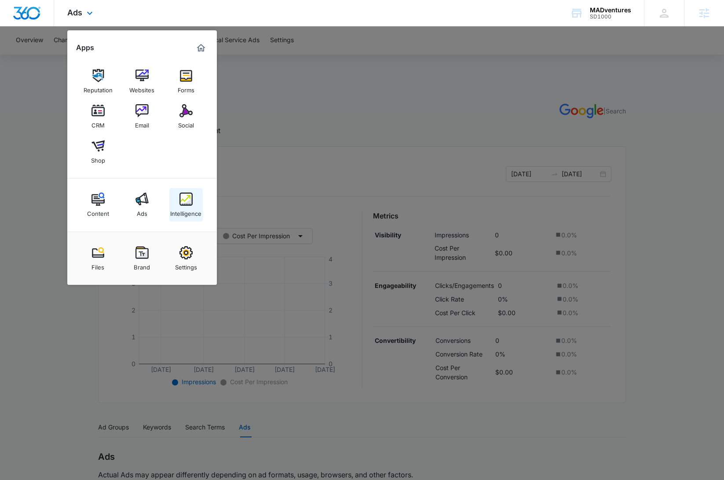
click at [179, 208] on div "Intelligence" at bounding box center [185, 211] width 31 height 11
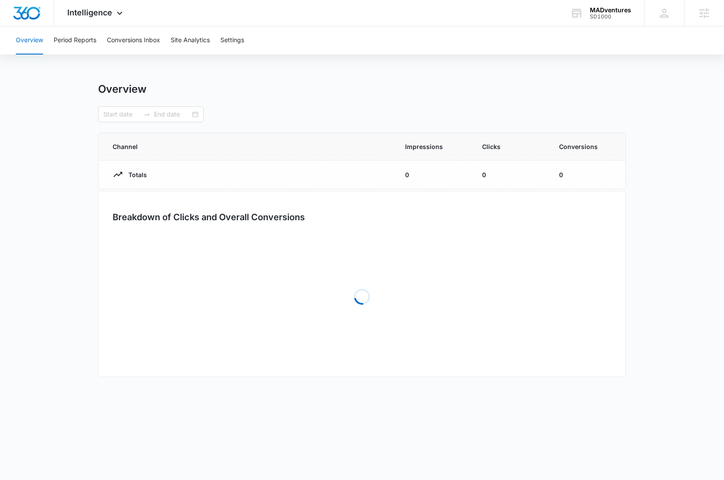
type input "02/01/2025"
type input "09/02/2025"
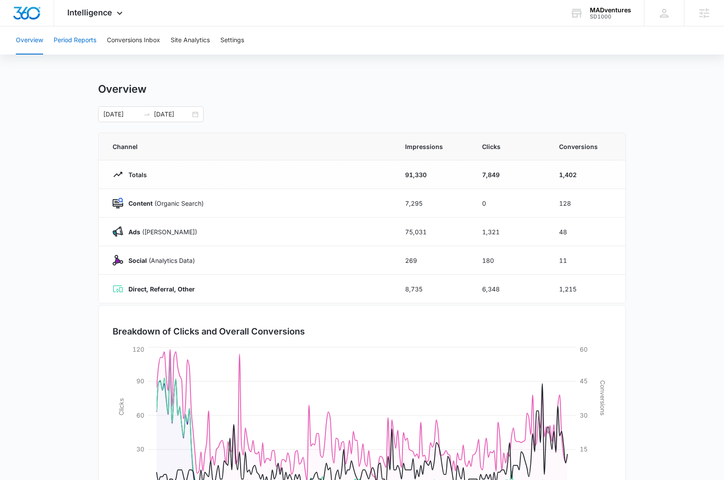
click at [84, 42] on button "Period Reports" at bounding box center [75, 40] width 43 height 28
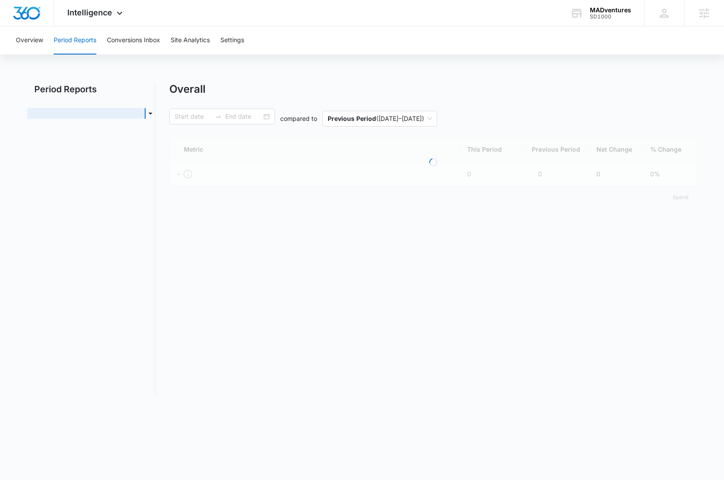
type input "02/01/2025"
type input "09/02/2025"
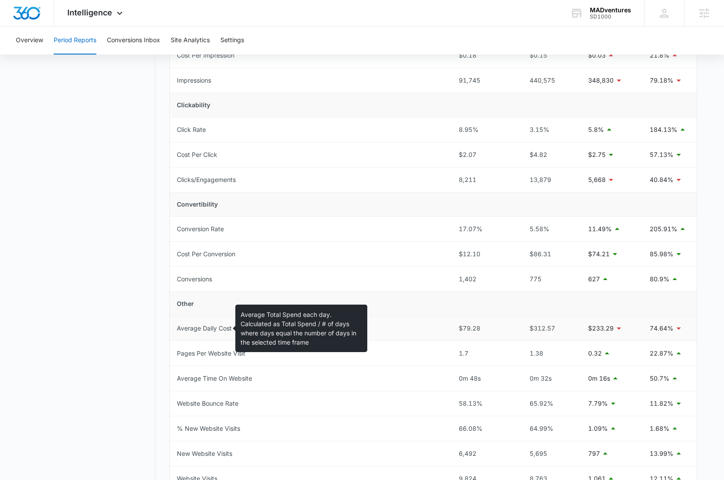
scroll to position [193, 0]
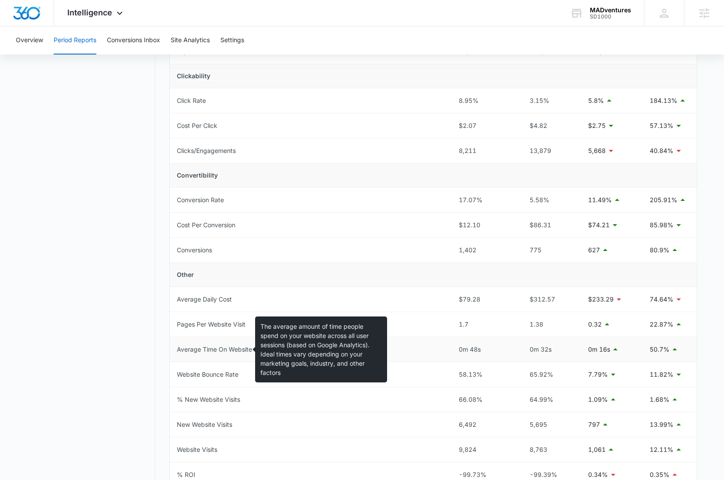
click at [222, 348] on div "Average Time On Website" at bounding box center [214, 350] width 75 height 10
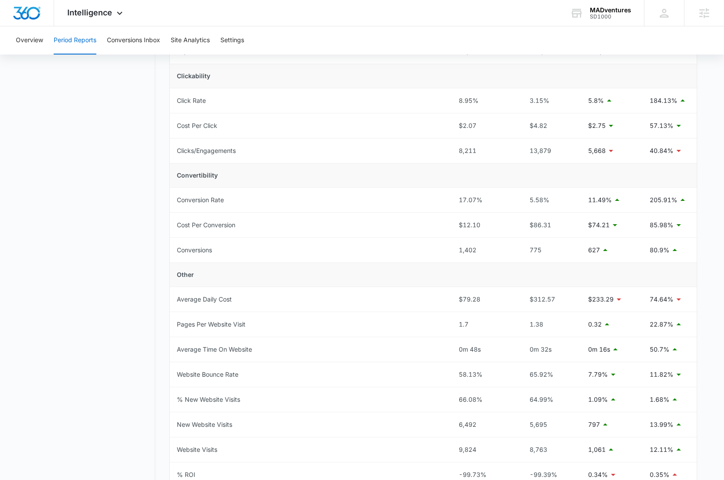
click at [98, 350] on nav "Period Reports Overall Organic & Content Marketing Ads Social Direct & Other Ch…" at bounding box center [91, 229] width 128 height 679
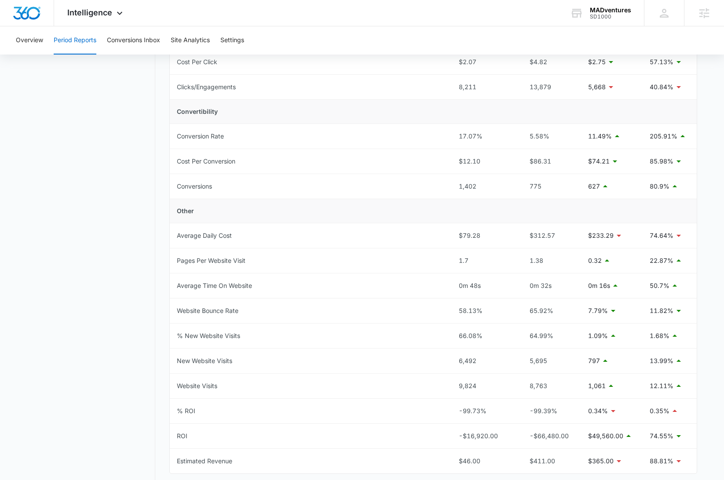
scroll to position [292, 0]
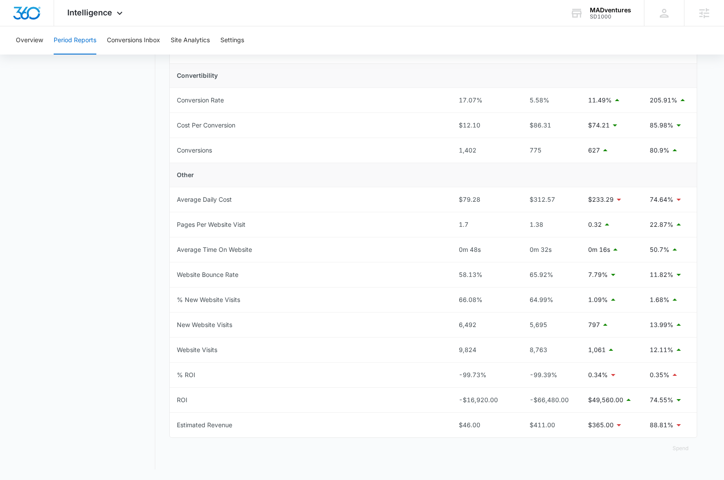
click at [126, 380] on nav "Period Reports Overall Organic & Content Marketing Ads Social Direct & Other Ch…" at bounding box center [91, 129] width 128 height 679
click at [144, 41] on button "Conversions Inbox" at bounding box center [133, 40] width 53 height 28
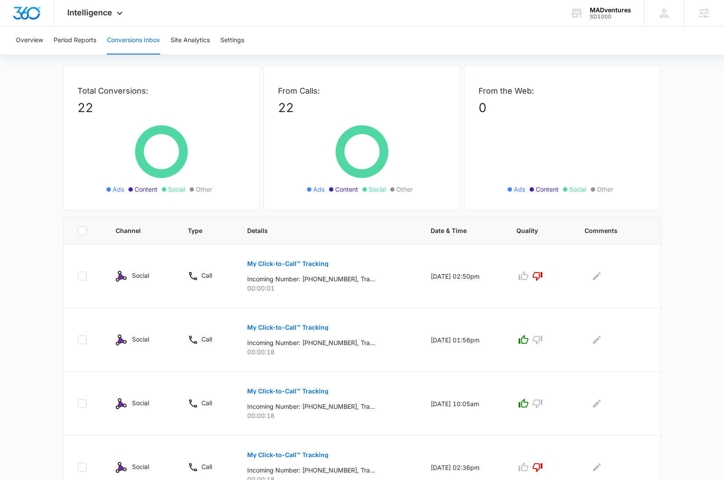
scroll to position [30, 0]
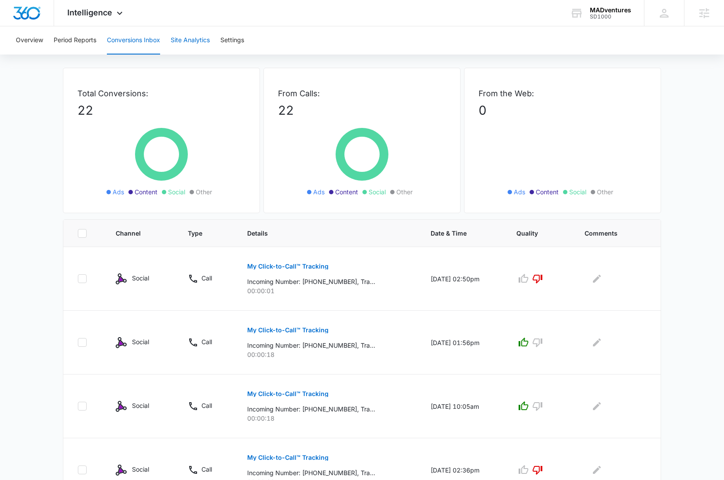
click at [175, 40] on button "Site Analytics" at bounding box center [190, 40] width 39 height 28
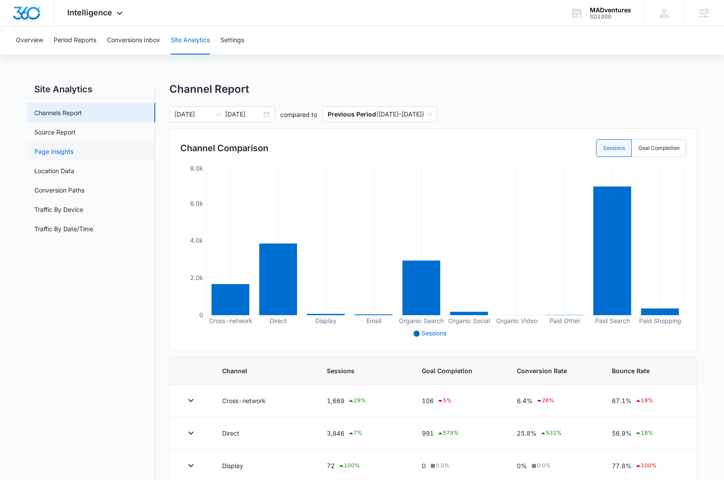
click at [59, 153] on link "Page Insights" at bounding box center [53, 151] width 39 height 9
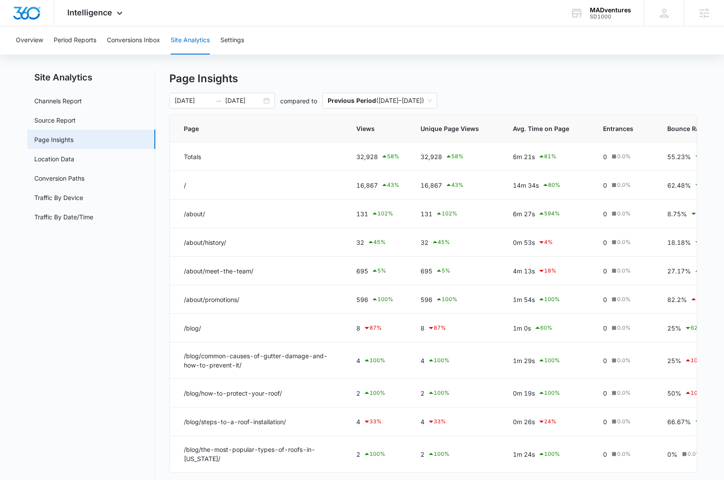
scroll to position [13, 0]
click at [161, 253] on div "Site Analytics Channels Report Source Report Page Insights Location Data Conver…" at bounding box center [362, 290] width 670 height 440
click at [74, 163] on link "Location Data" at bounding box center [54, 157] width 40 height 9
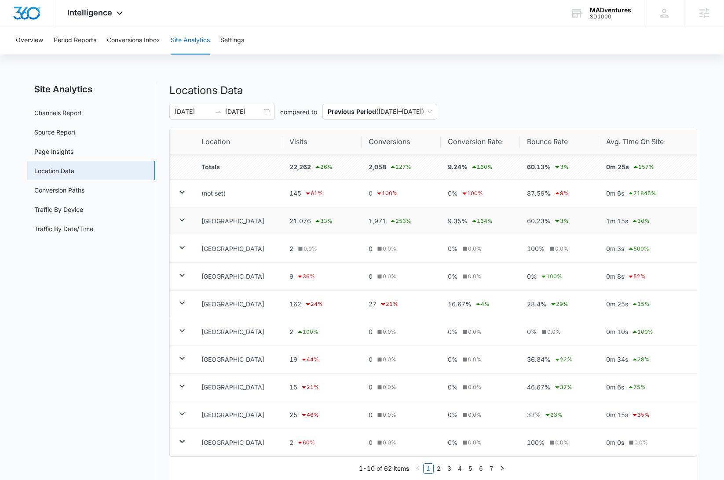
click at [181, 218] on icon at bounding box center [182, 220] width 11 height 11
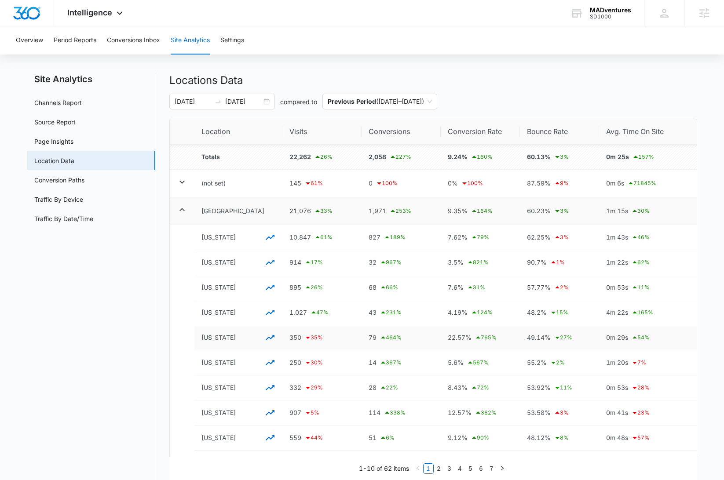
scroll to position [11, 0]
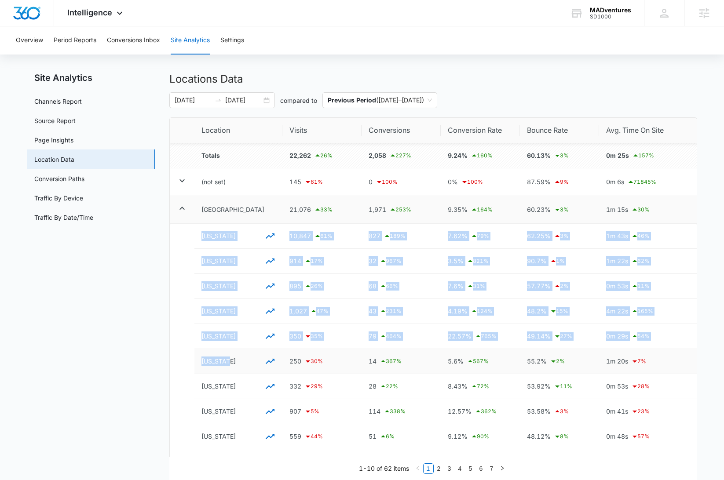
drag, startPoint x: 234, startPoint y: 366, endPoint x: 183, endPoint y: 360, distance: 51.4
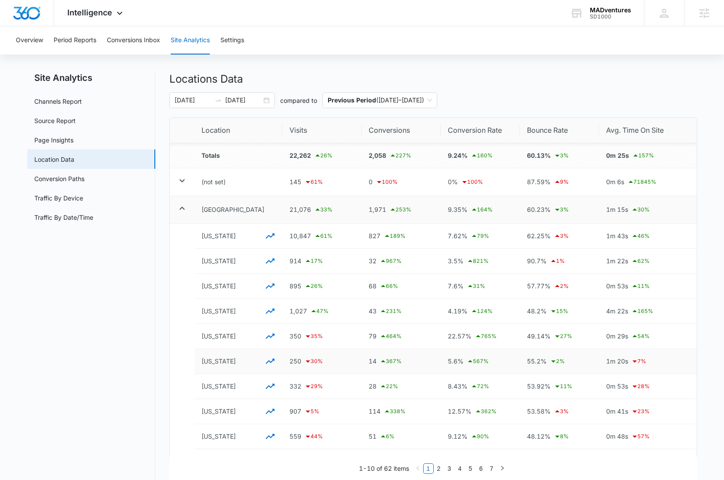
click at [197, 362] on td "Colorado" at bounding box center [238, 361] width 88 height 25
click at [268, 361] on icon "button" at bounding box center [270, 361] width 9 height 5
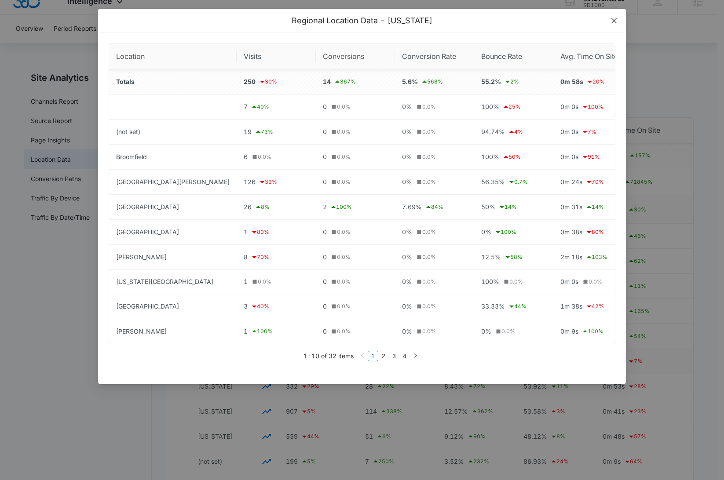
click at [618, 20] on span "Close" at bounding box center [614, 21] width 24 height 24
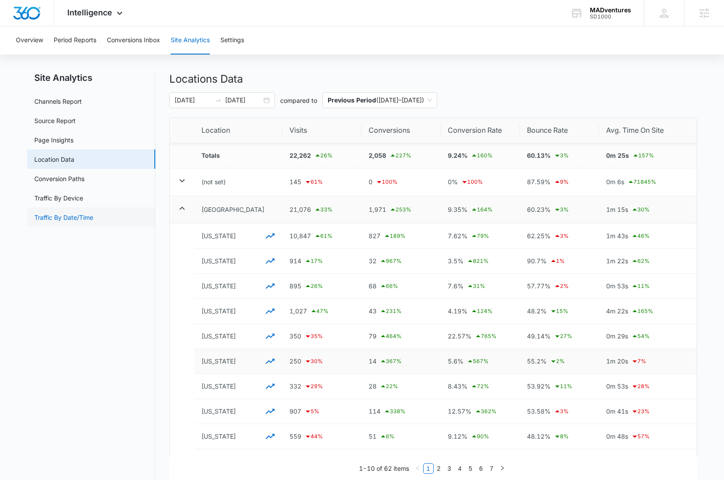
click at [93, 218] on link "Traffic By Date/Time" at bounding box center [63, 217] width 59 height 9
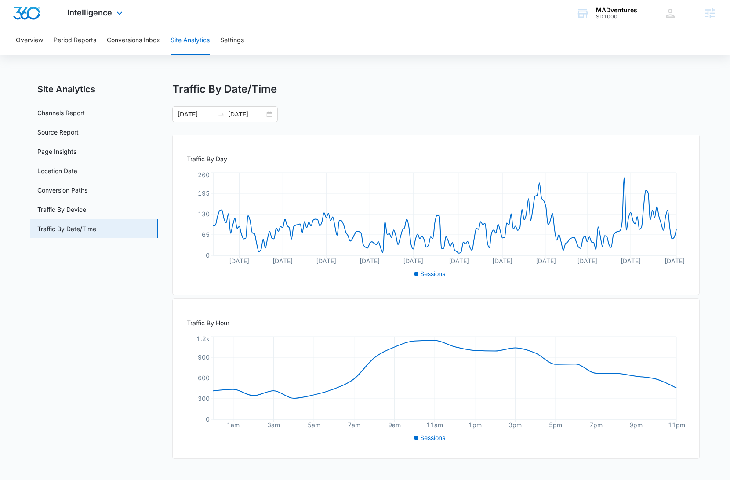
click at [31, 19] on img "Dashboard" at bounding box center [27, 13] width 28 height 13
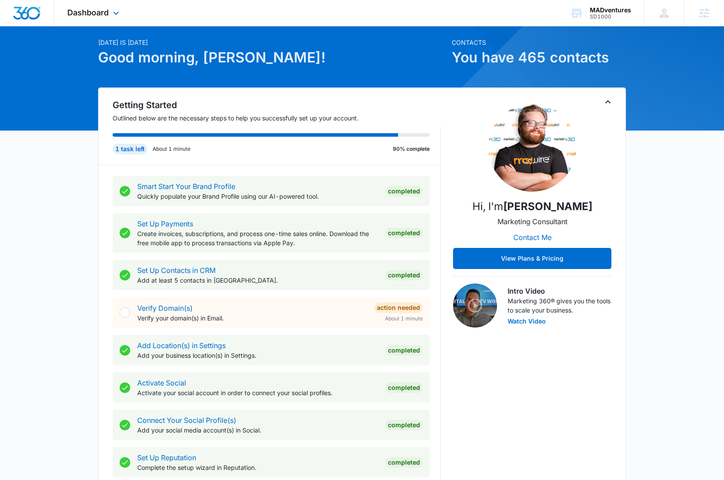
scroll to position [31, 0]
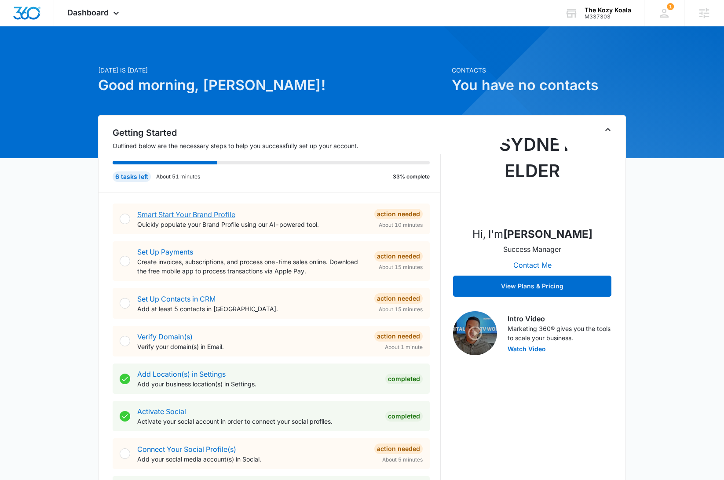
click at [220, 214] on link "Smart Start Your Brand Profile" at bounding box center [186, 214] width 98 height 9
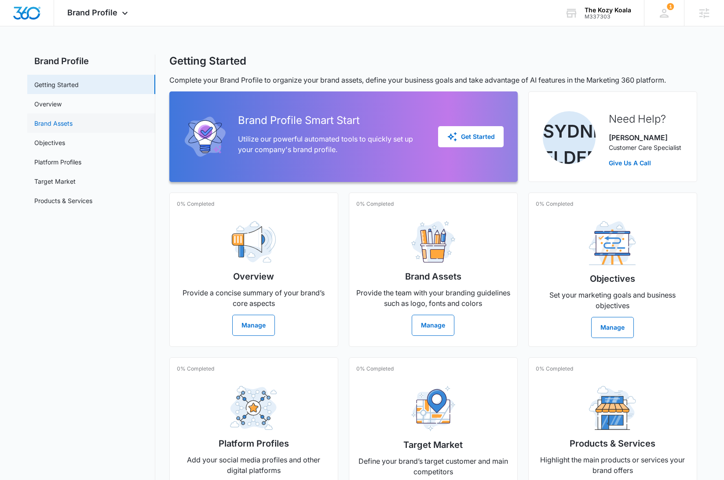
click at [73, 127] on link "Brand Assets" at bounding box center [53, 123] width 38 height 9
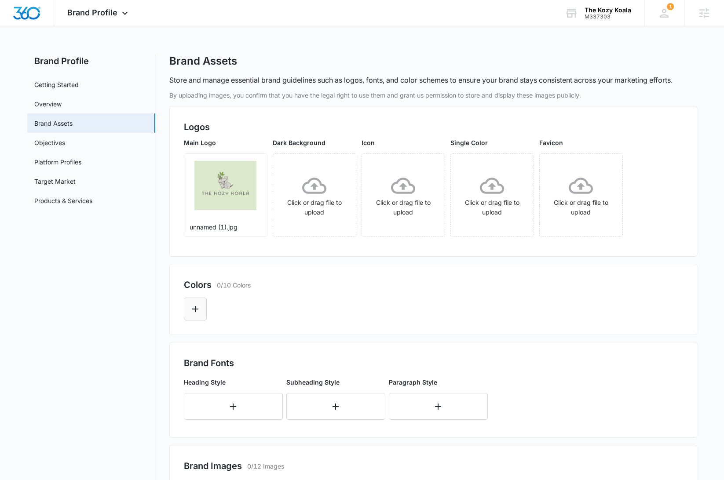
click at [196, 308] on icon "Edit Color" at bounding box center [195, 309] width 11 height 11
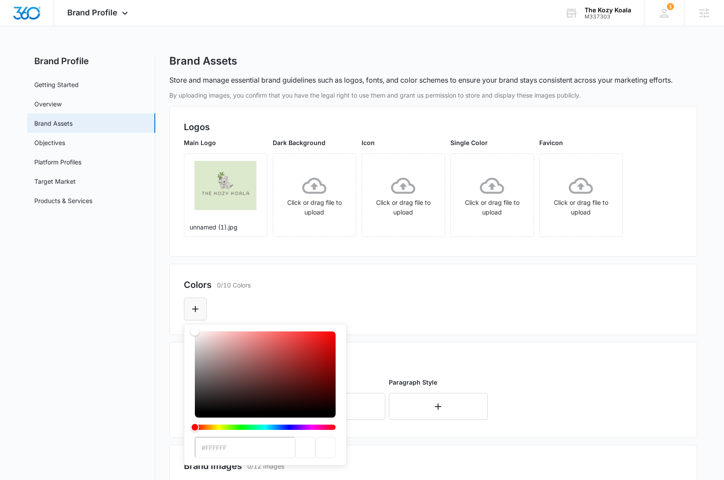
type input "#DDE9CD"
click at [452, 294] on div "#DDE9CD Recent Colors Brand Colors" at bounding box center [433, 307] width 499 height 30
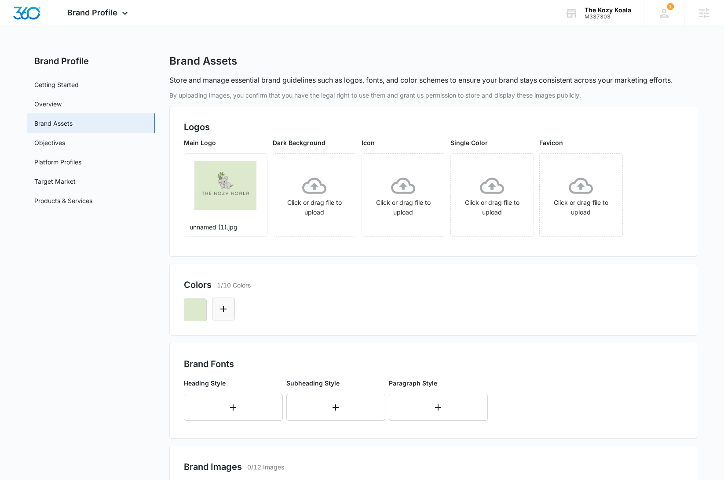
click at [228, 314] on icon "Edit Color" at bounding box center [223, 309] width 11 height 11
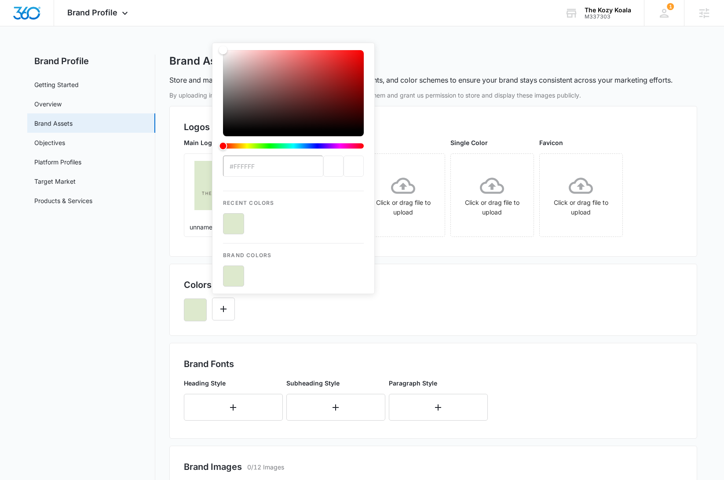
type input "#505248"
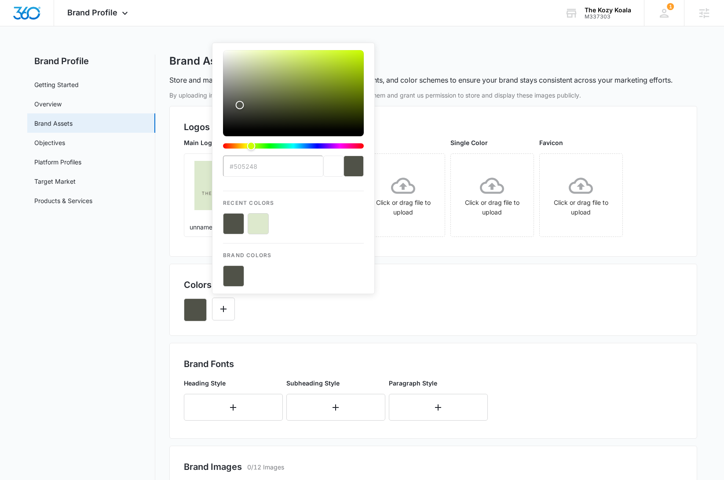
click at [456, 302] on div "#505248 Recent Colors Brand Colors" at bounding box center [433, 307] width 499 height 30
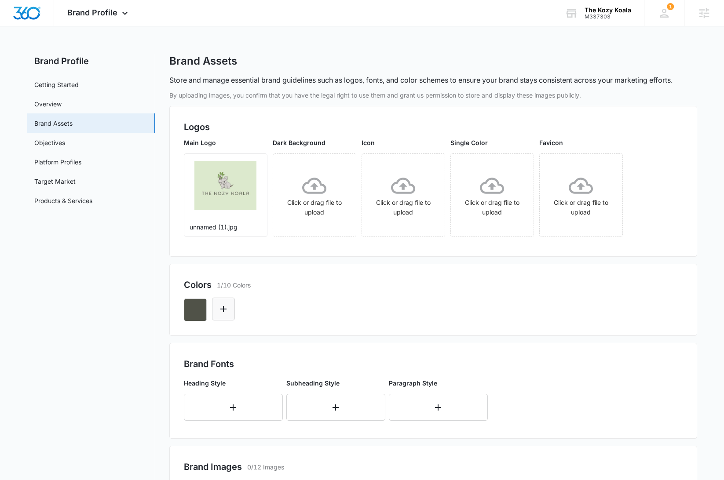
click at [225, 315] on button "Edit Color" at bounding box center [223, 309] width 23 height 23
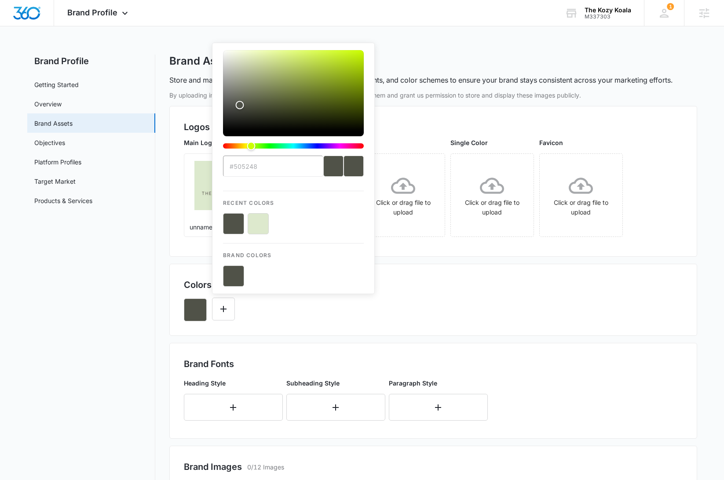
click at [262, 219] on button "color-picker-container" at bounding box center [258, 223] width 21 height 21
type input "#FFFFFF"
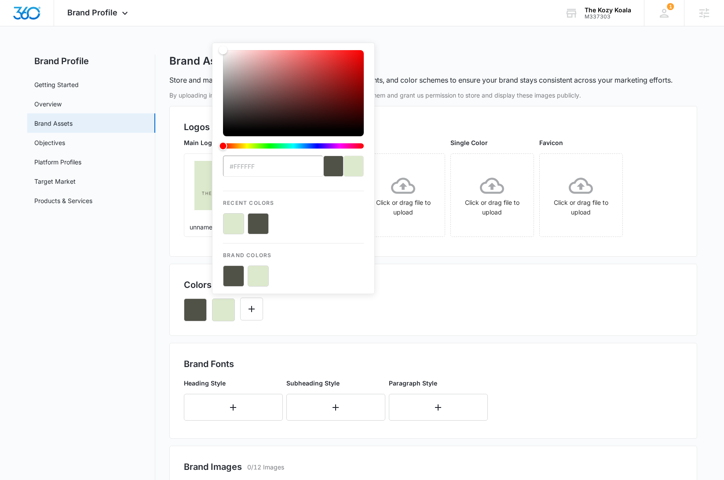
click at [545, 281] on div "Colors 2/10 Colors" at bounding box center [433, 284] width 499 height 13
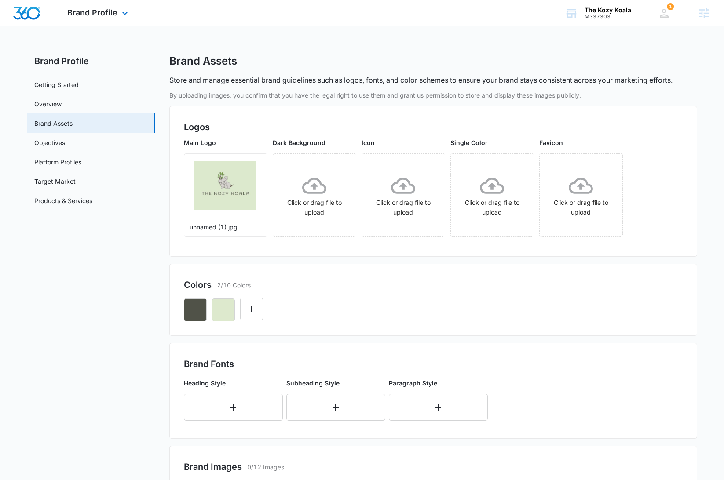
click at [30, 9] on img "Dashboard" at bounding box center [27, 13] width 28 height 13
